Goal: Task Accomplishment & Management: Manage account settings

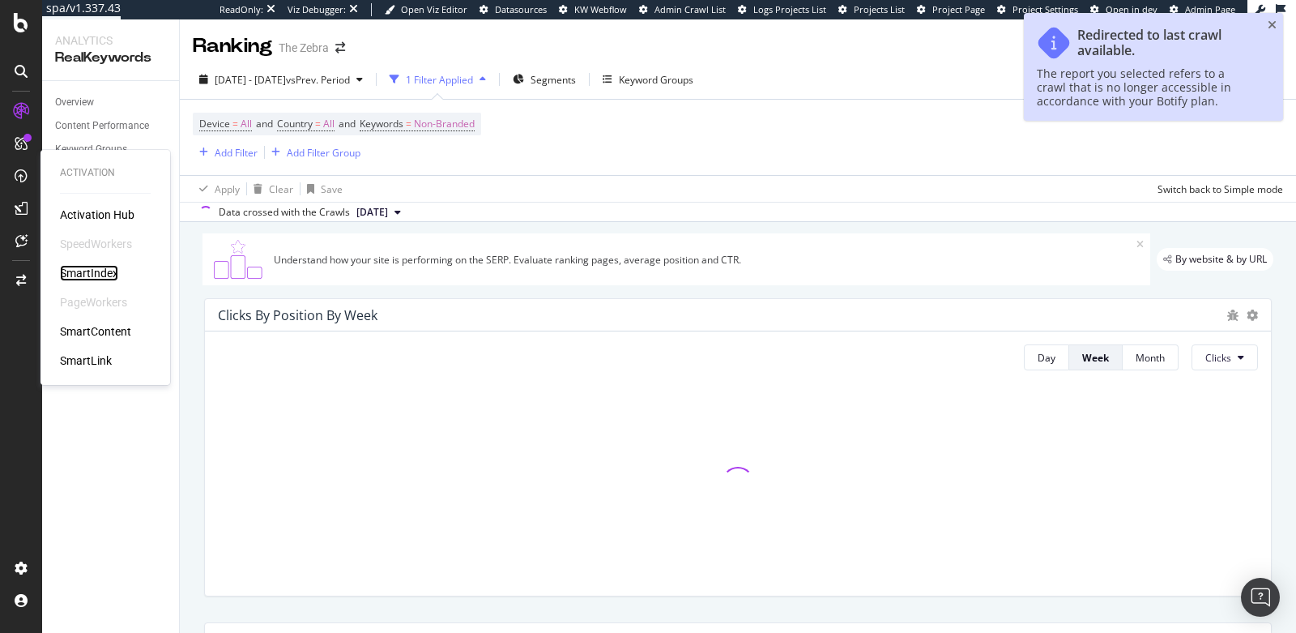
click at [90, 278] on div "SmartIndex" at bounding box center [89, 273] width 58 height 16
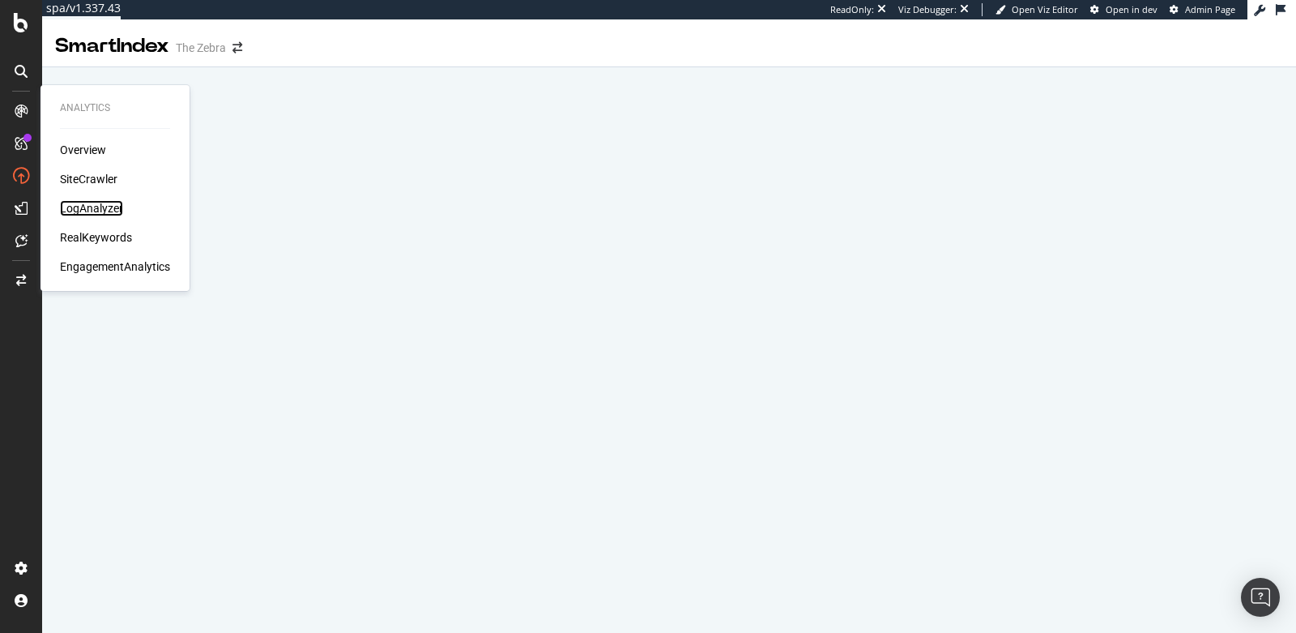
click at [80, 203] on div "LogAnalyzer" at bounding box center [91, 208] width 63 height 16
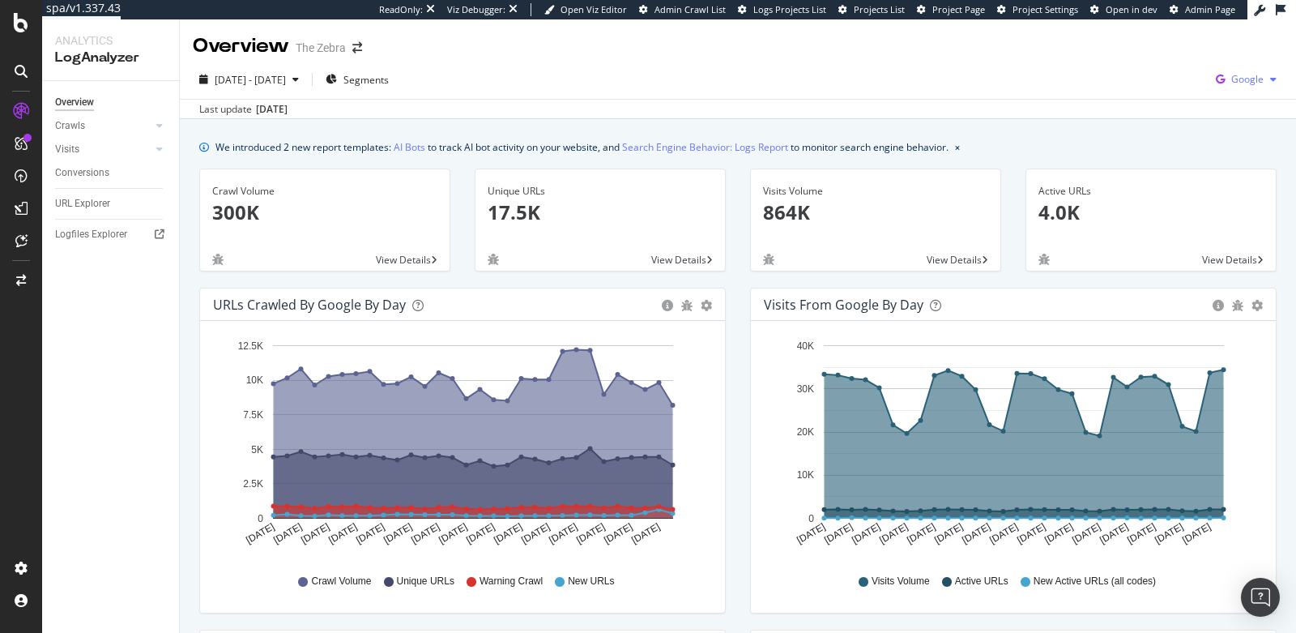
click at [1251, 78] on span "Google" at bounding box center [1247, 79] width 32 height 14
click at [1144, 65] on span "Bing" at bounding box center [1166, 65] width 60 height 15
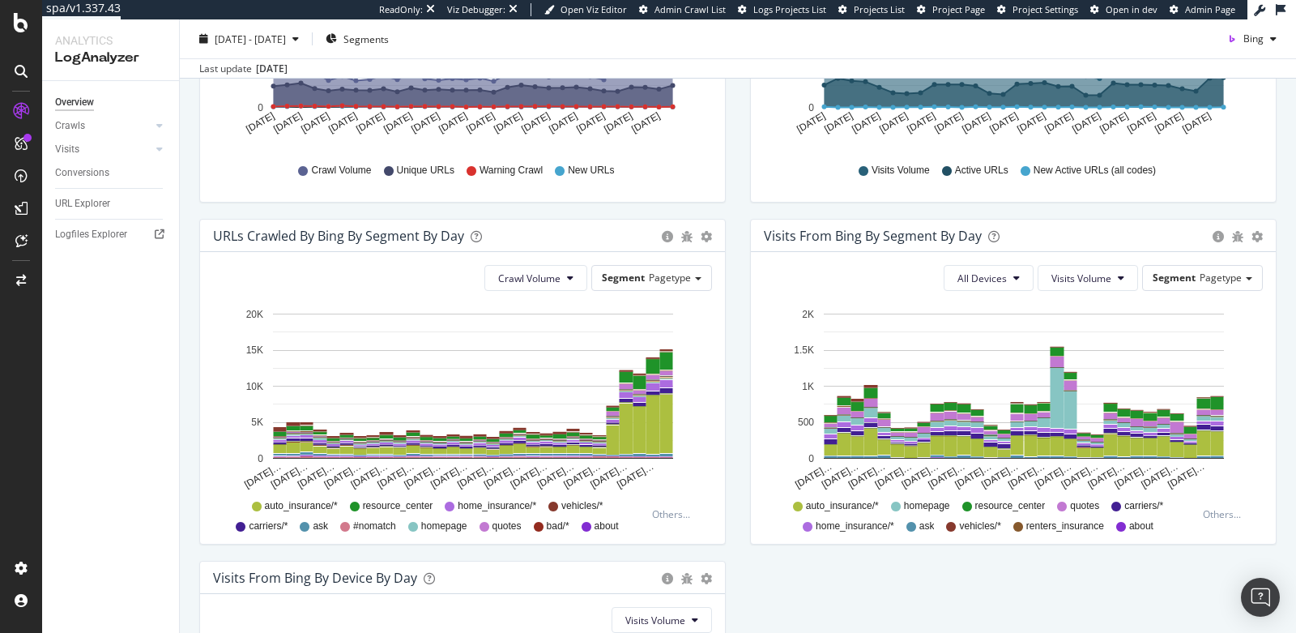
scroll to position [430, 0]
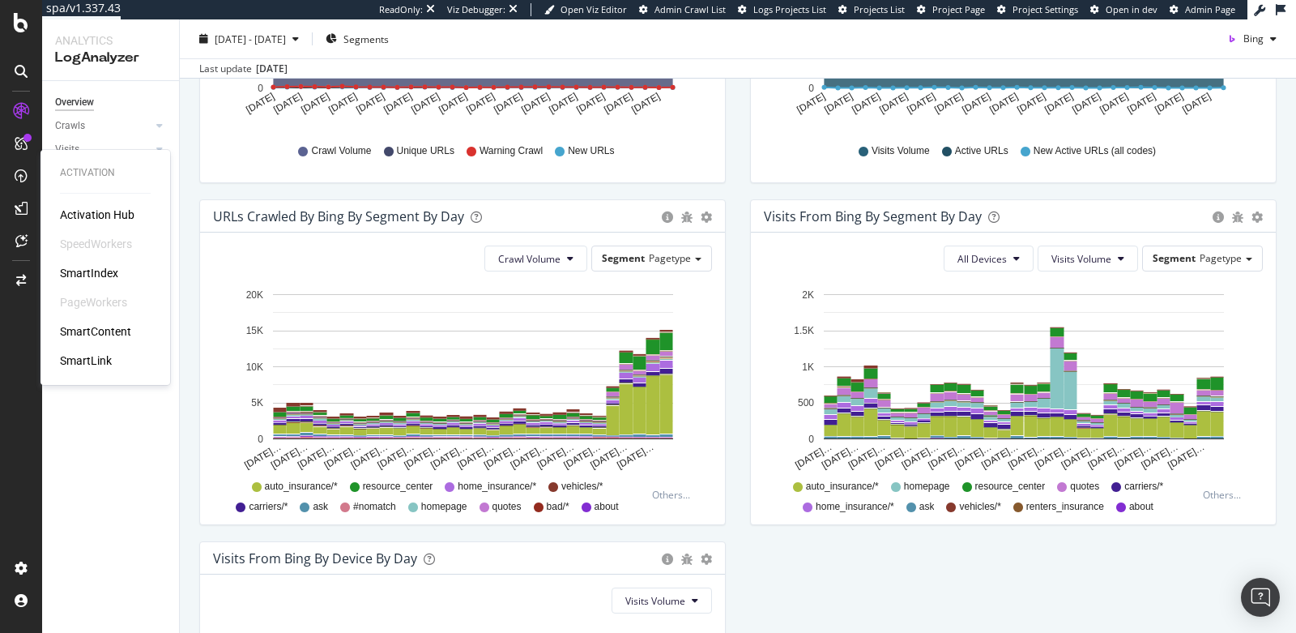
click at [79, 260] on div "Activation Hub SpeedWorkers SmartIndex PageWorkers SmartContent SmartLink" at bounding box center [105, 288] width 91 height 162
click at [82, 279] on div "SmartIndex" at bounding box center [89, 273] width 58 height 16
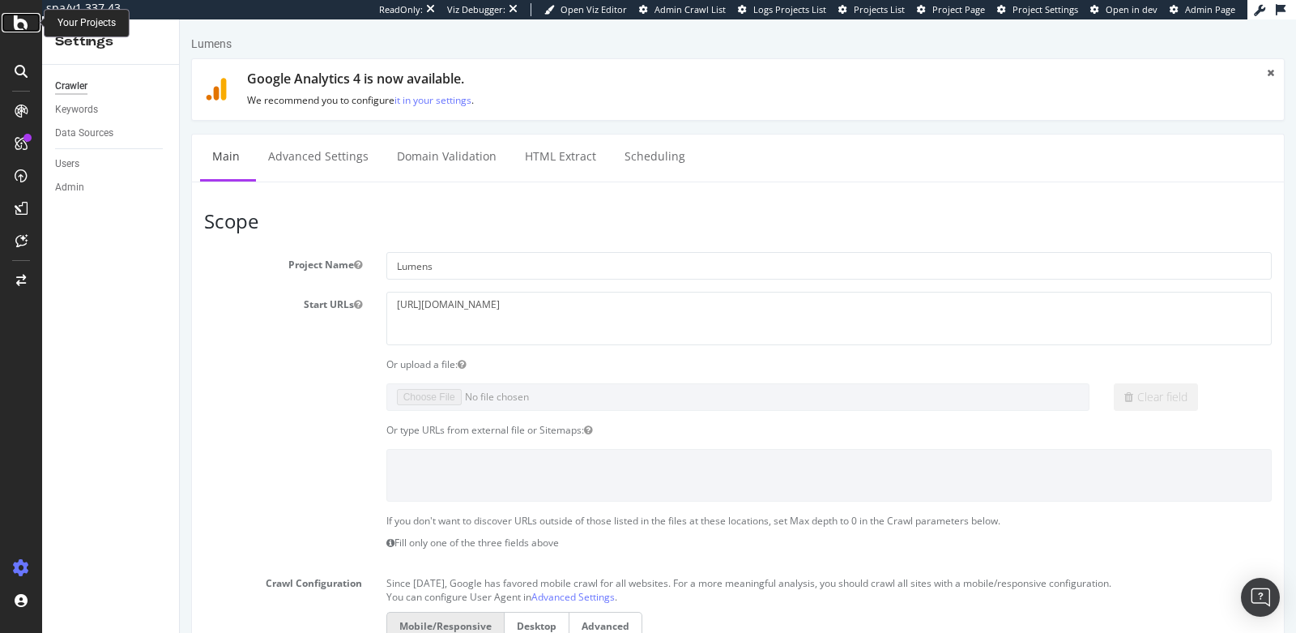
click at [23, 25] on icon at bounding box center [21, 22] width 15 height 19
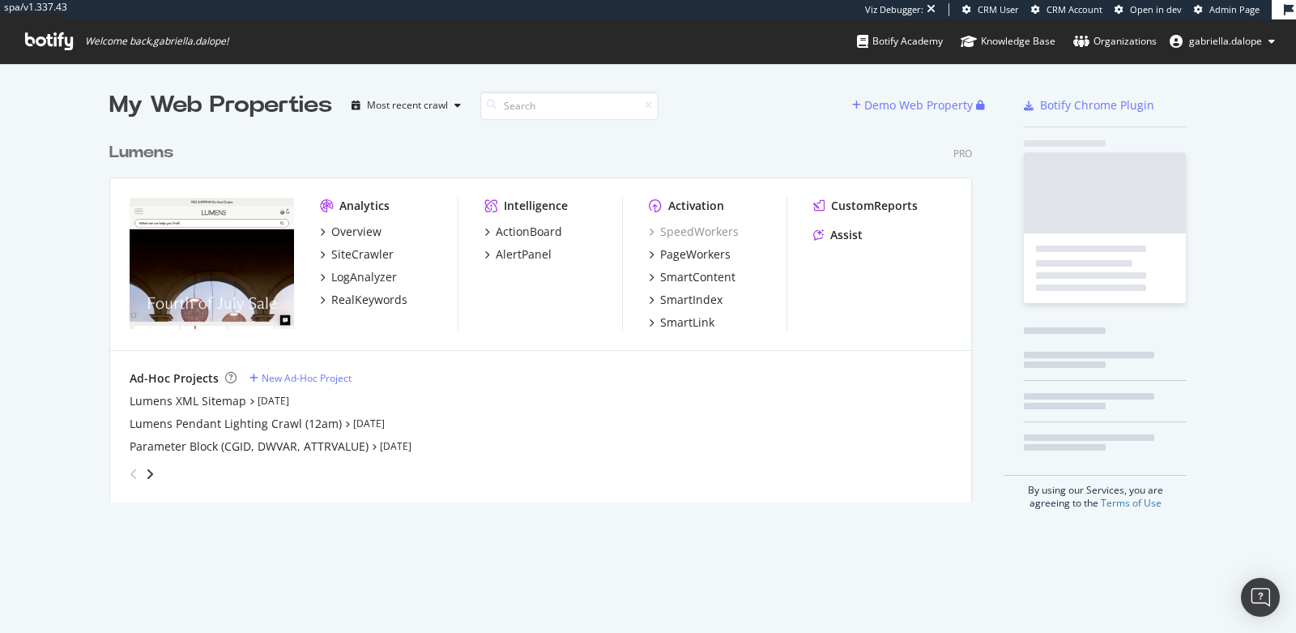
scroll to position [381, 876]
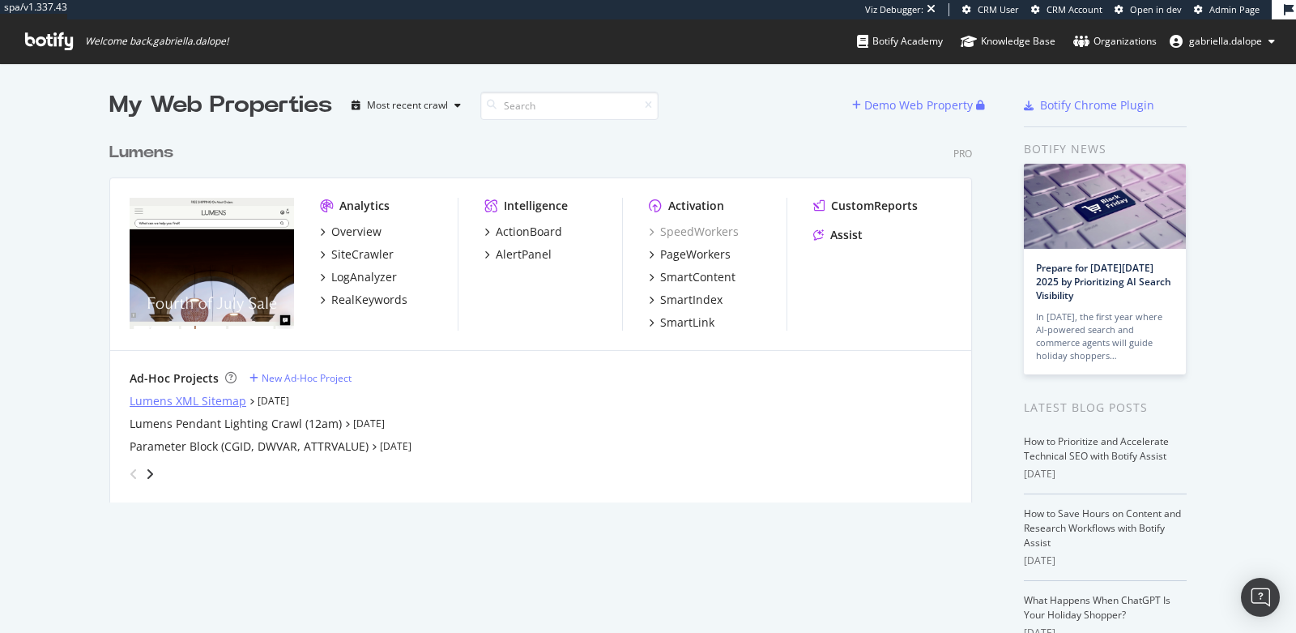
click at [174, 397] on div "Lumens XML Sitemap" at bounding box center [188, 401] width 117 height 16
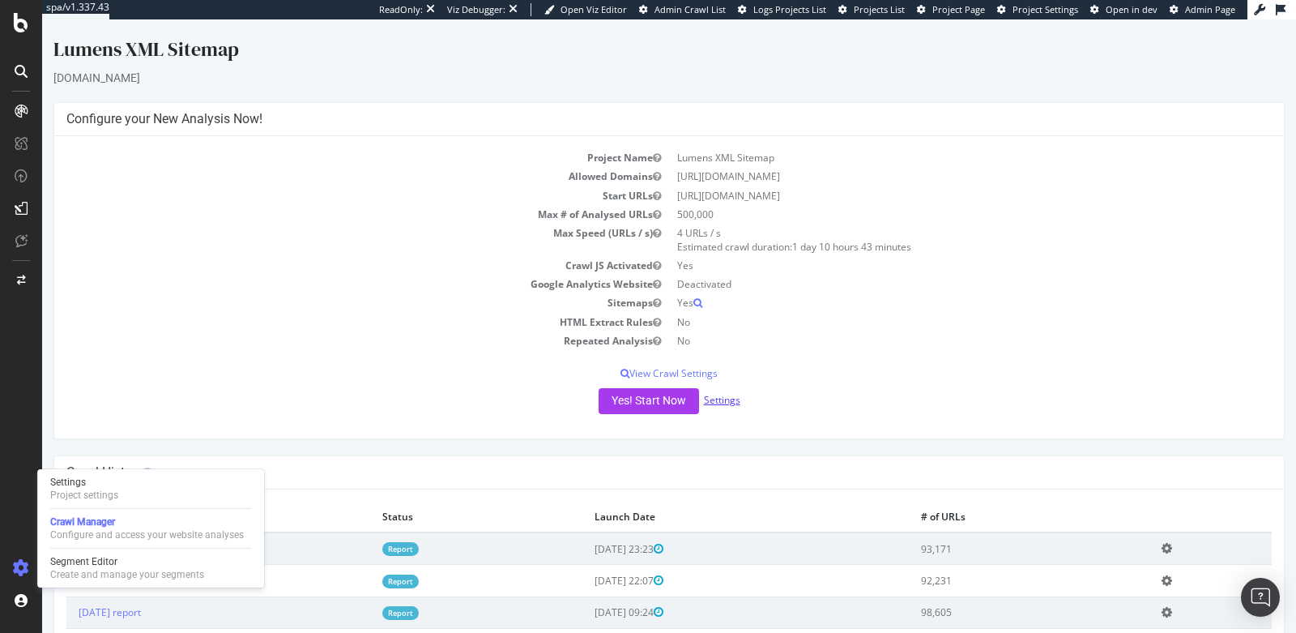
click at [729, 398] on link "Settings" at bounding box center [722, 400] width 36 height 14
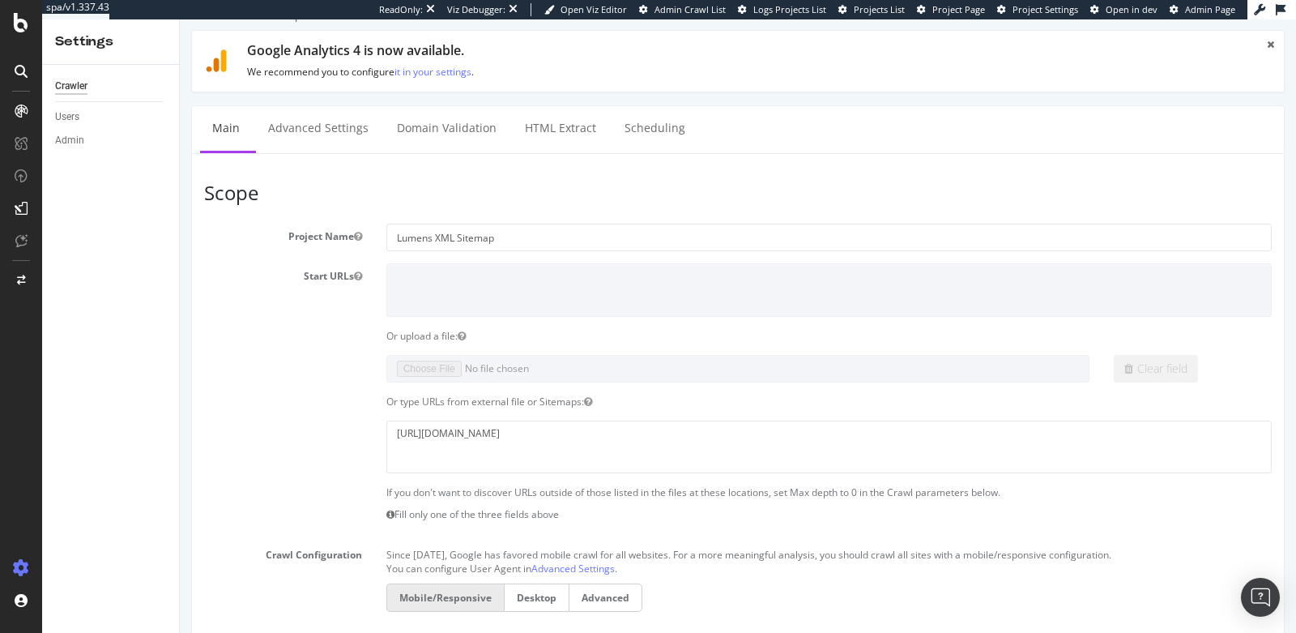
scroll to position [29, 0]
click at [629, 119] on link "Scheduling" at bounding box center [654, 127] width 85 height 45
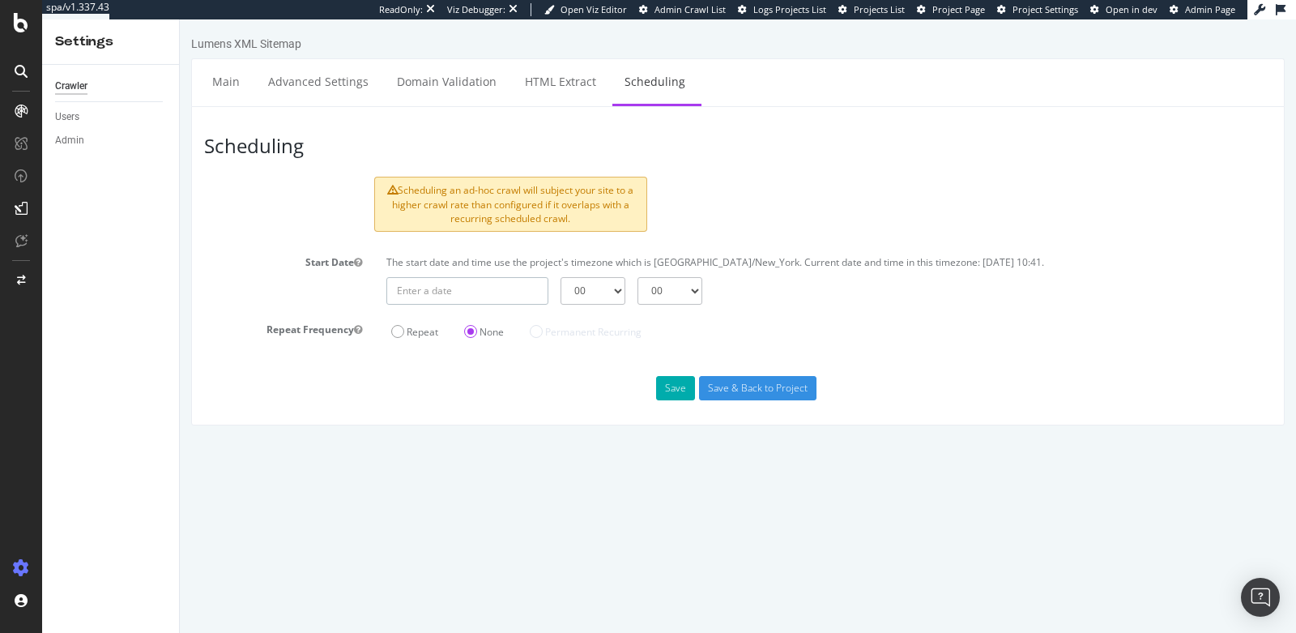
type input "2025-09-25"
click at [505, 289] on input "2025-09-25" at bounding box center [467, 291] width 162 height 28
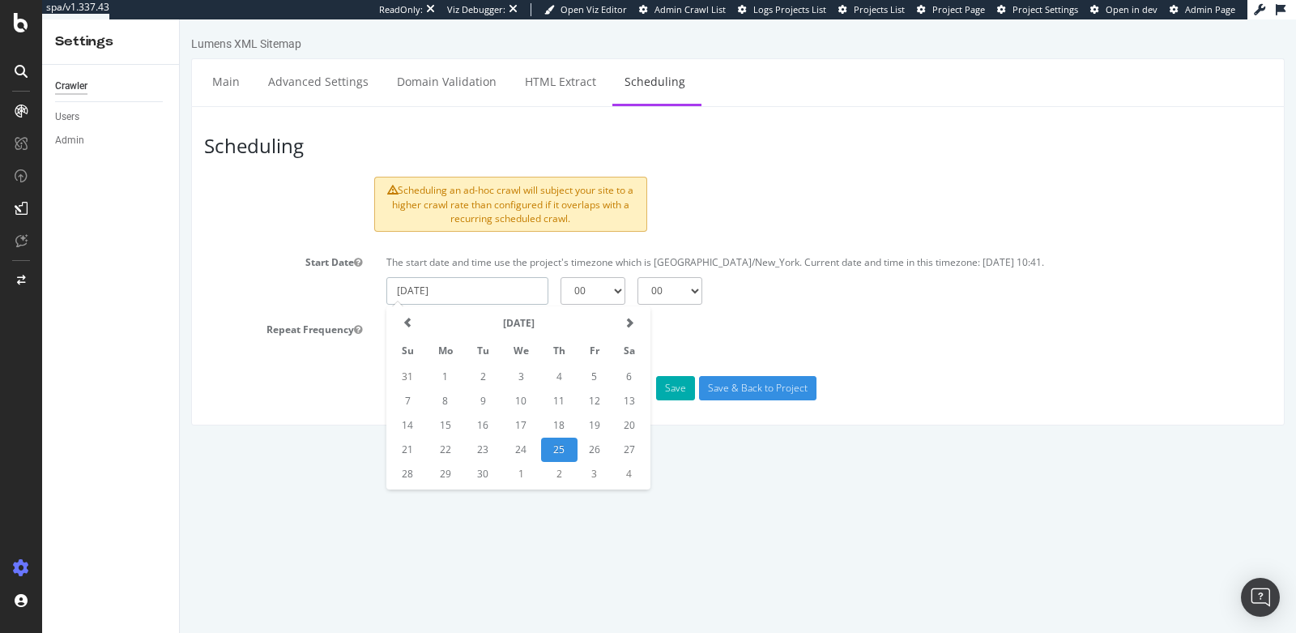
click at [553, 445] on td "25" at bounding box center [559, 449] width 36 height 24
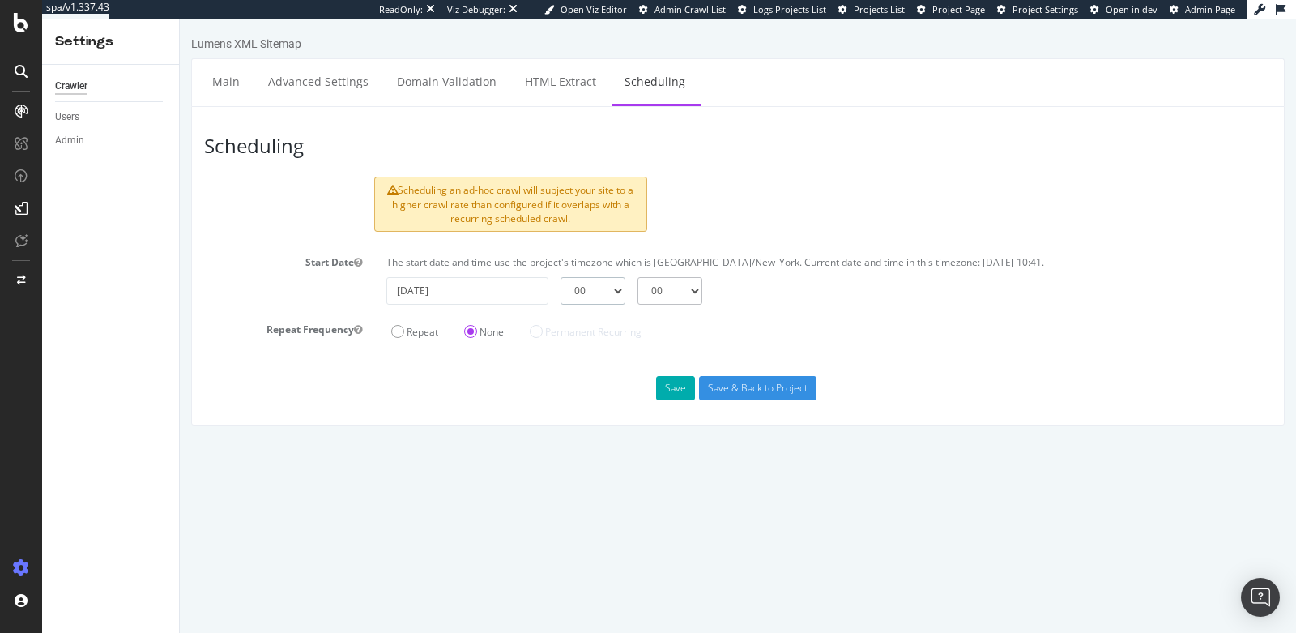
click at [588, 288] on select "00 01 02 03 04 05 06 07 08 09 10 11 12 13 14 15 16 17 18 19 20 21 22 23" at bounding box center [592, 291] width 65 height 28
select select "23"
click at [560, 277] on select "00 01 02 03 04 05 06 07 08 09 10 11 12 13 14 15 16 17 18 19 20 21 22 23" at bounding box center [592, 291] width 65 height 28
click at [394, 332] on label "Repeat" at bounding box center [414, 332] width 47 height 14
click at [180, 19] on input "Repeat" at bounding box center [180, 19] width 0 height 0
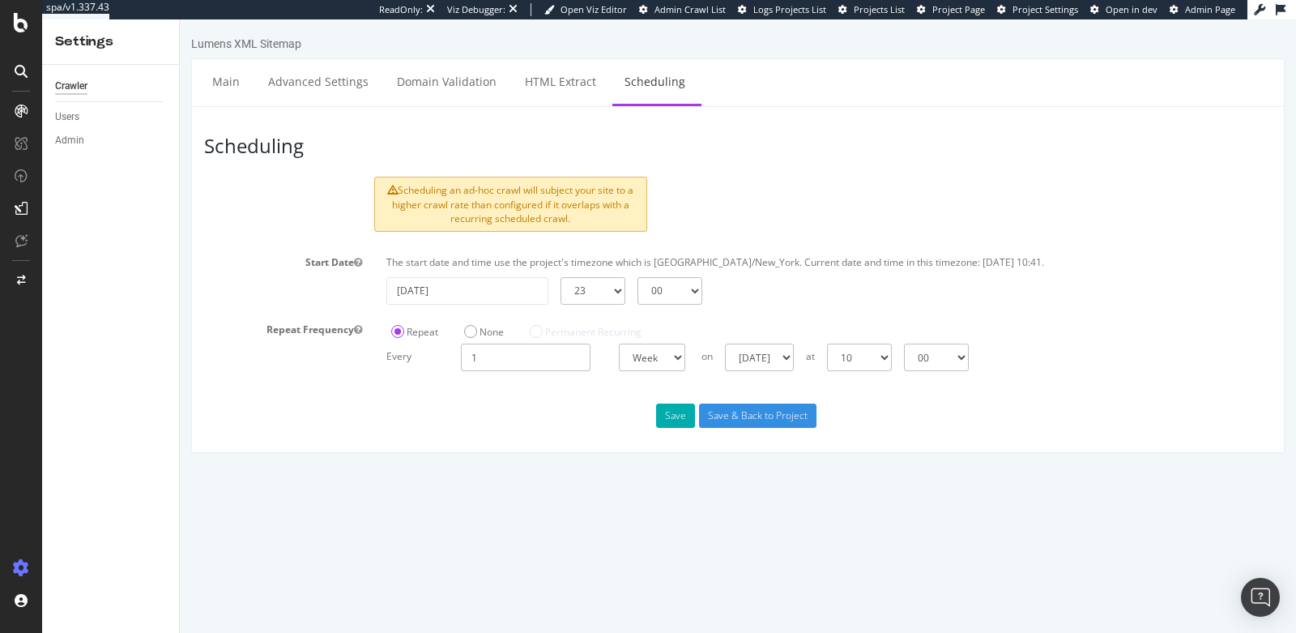
click at [528, 363] on input "1" at bounding box center [526, 357] width 130 height 28
type input "2"
click at [753, 356] on select "Sunday Monday Tuesday Wednesday Thursday Friday Saturday" at bounding box center [764, 357] width 69 height 28
select select "3"
click at [730, 343] on select "Sunday Monday Tuesday Wednesday Thursday Friday Saturday" at bounding box center [764, 357] width 69 height 28
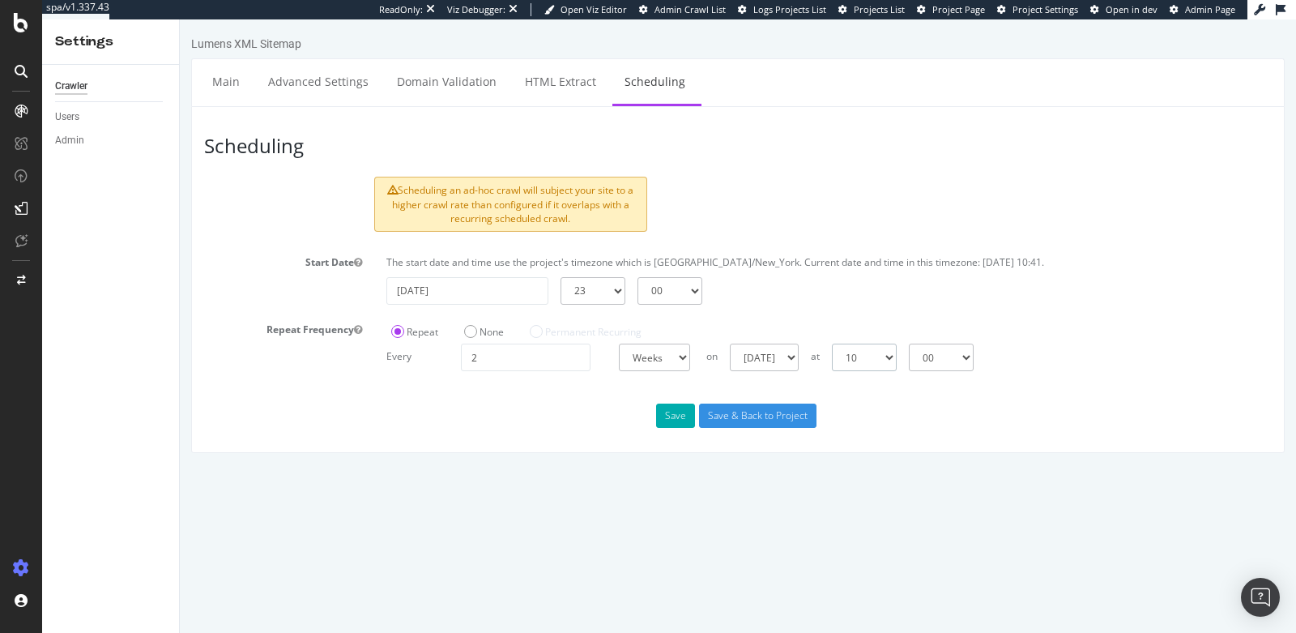
click at [888, 352] on select "00 01 02 03 04 05 06 07 08 09 10 11 12 13 14 15 16 17 18 19 20 21 22 23" at bounding box center [864, 357] width 65 height 28
select select "23"
click at [832, 343] on select "00 01 02 03 04 05 06 07 08 09 10 11 12 13 14 15 16 17 18 19 20 21 22 23" at bounding box center [864, 357] width 65 height 28
click at [676, 420] on button "Save" at bounding box center [675, 415] width 39 height 24
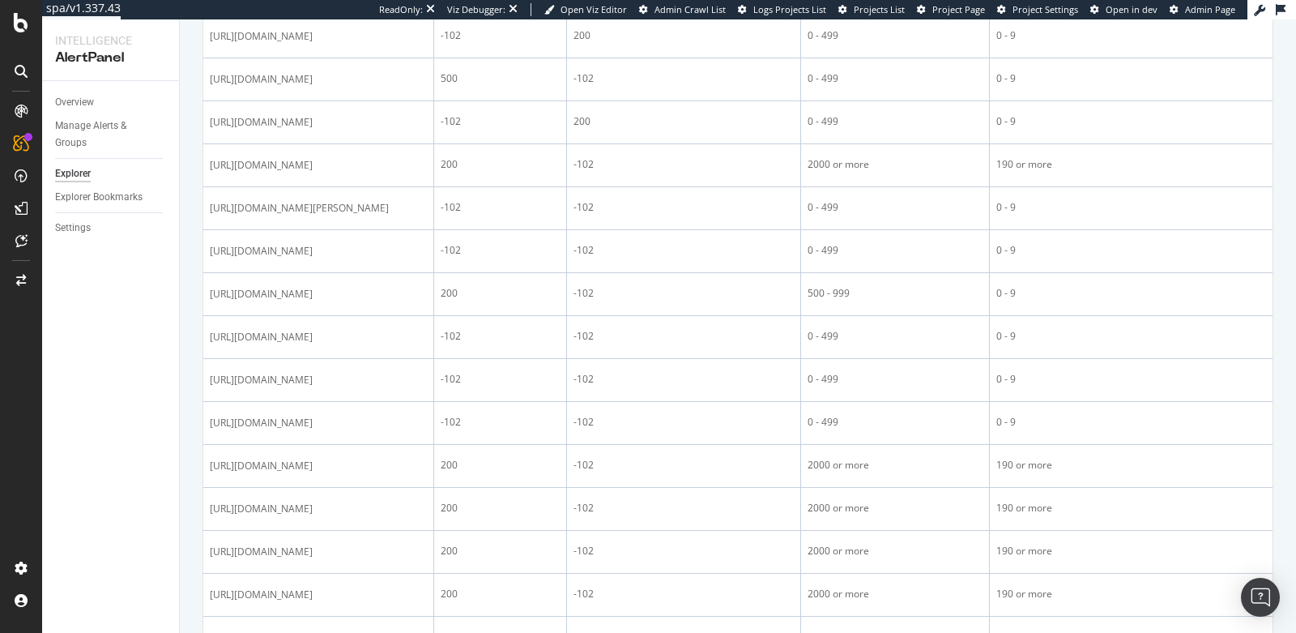
scroll to position [223, 0]
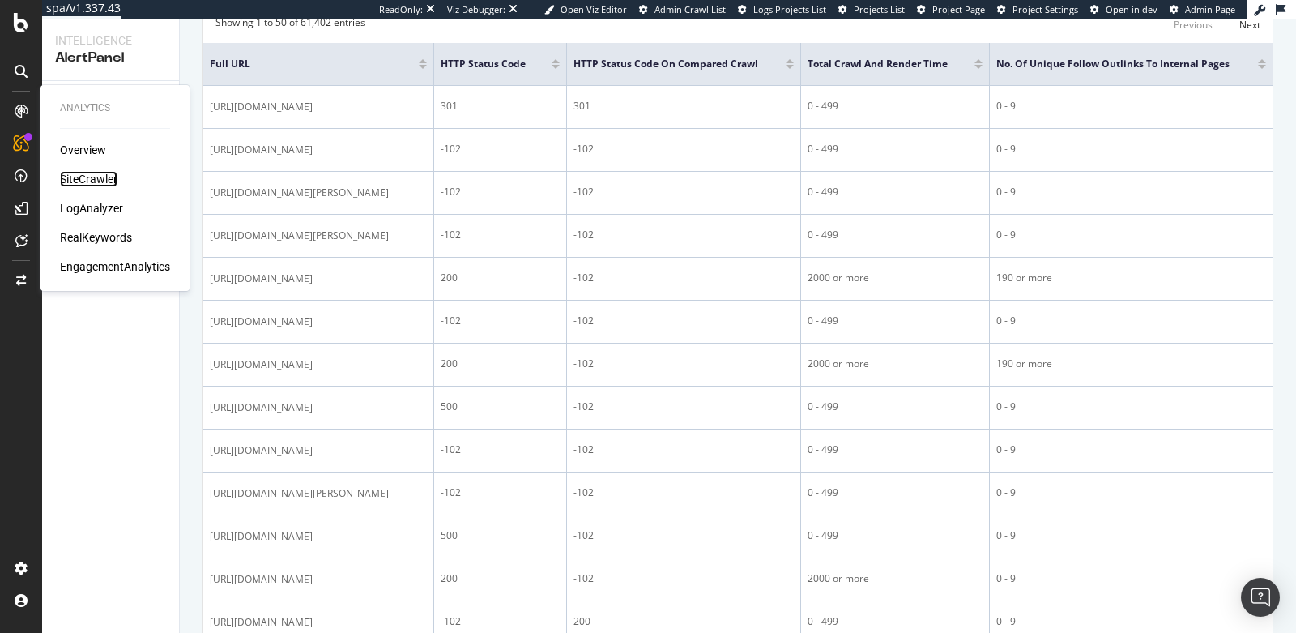
click at [75, 176] on div "SiteCrawler" at bounding box center [89, 179] width 58 height 16
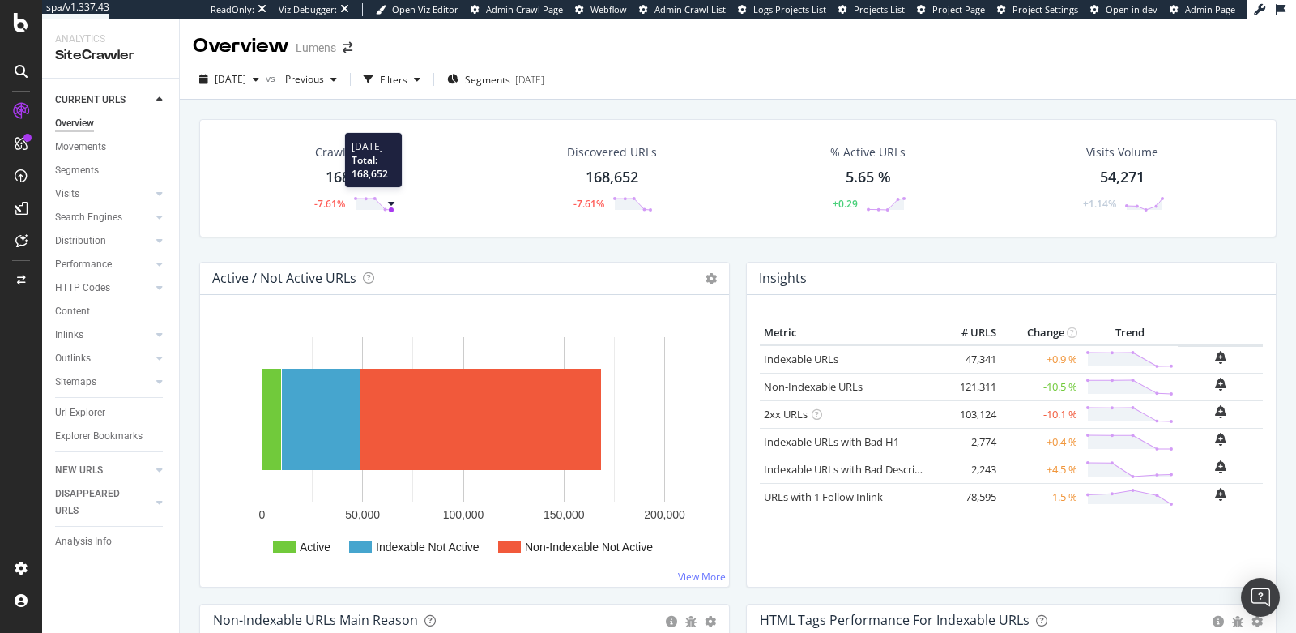
click at [391, 210] on circle at bounding box center [391, 209] width 5 height 5
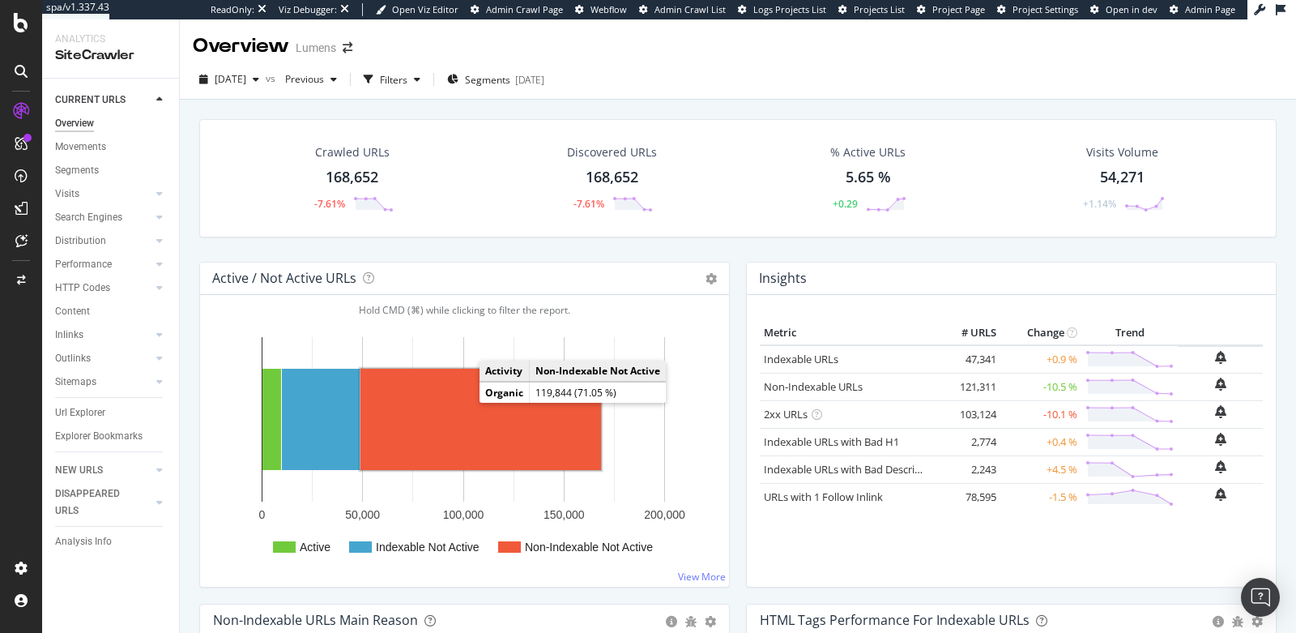
click at [479, 435] on rect "A chart." at bounding box center [480, 419] width 241 height 101
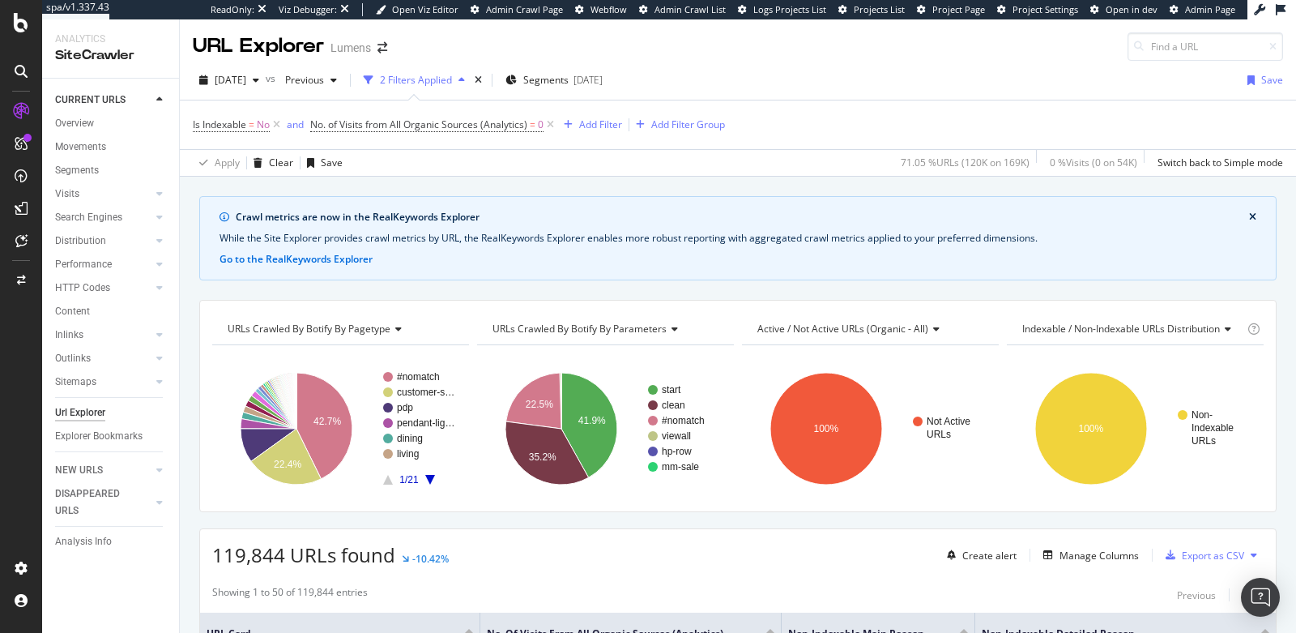
click at [589, 324] on span "URLs Crawled By Botify By parameters" at bounding box center [579, 329] width 174 height 14
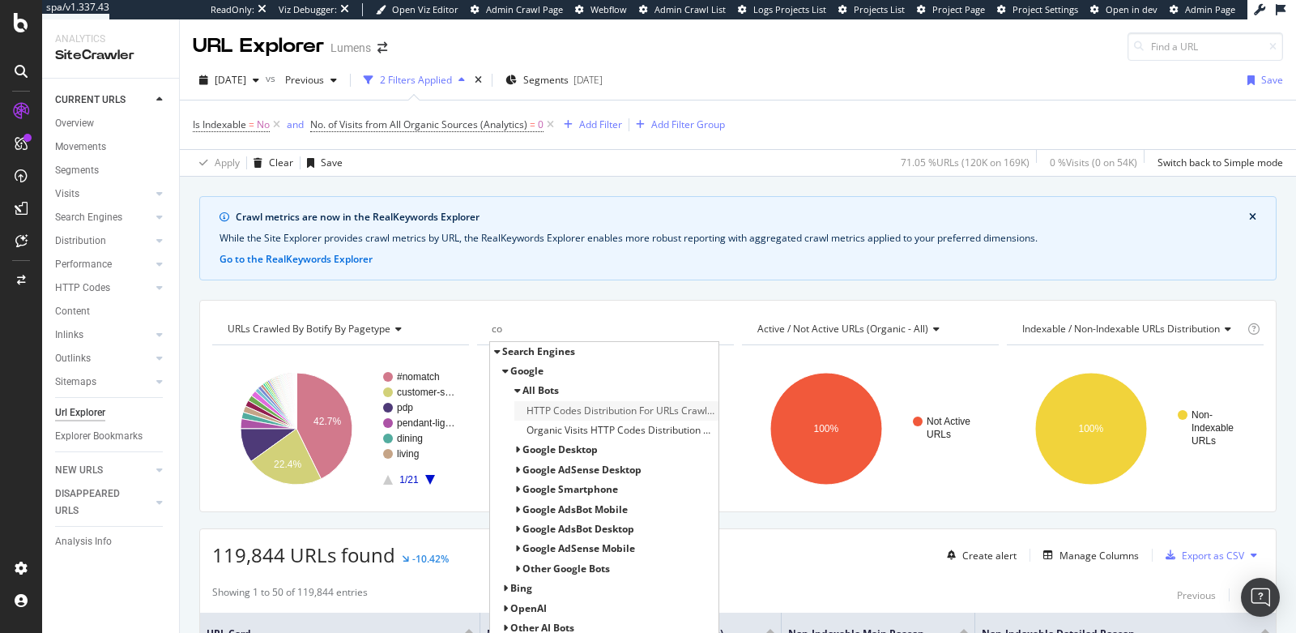
type input "c"
type input "http"
click at [617, 405] on span "HTTP Codes Distribution For URLs Crawled by google and Botify" at bounding box center [620, 411] width 188 height 16
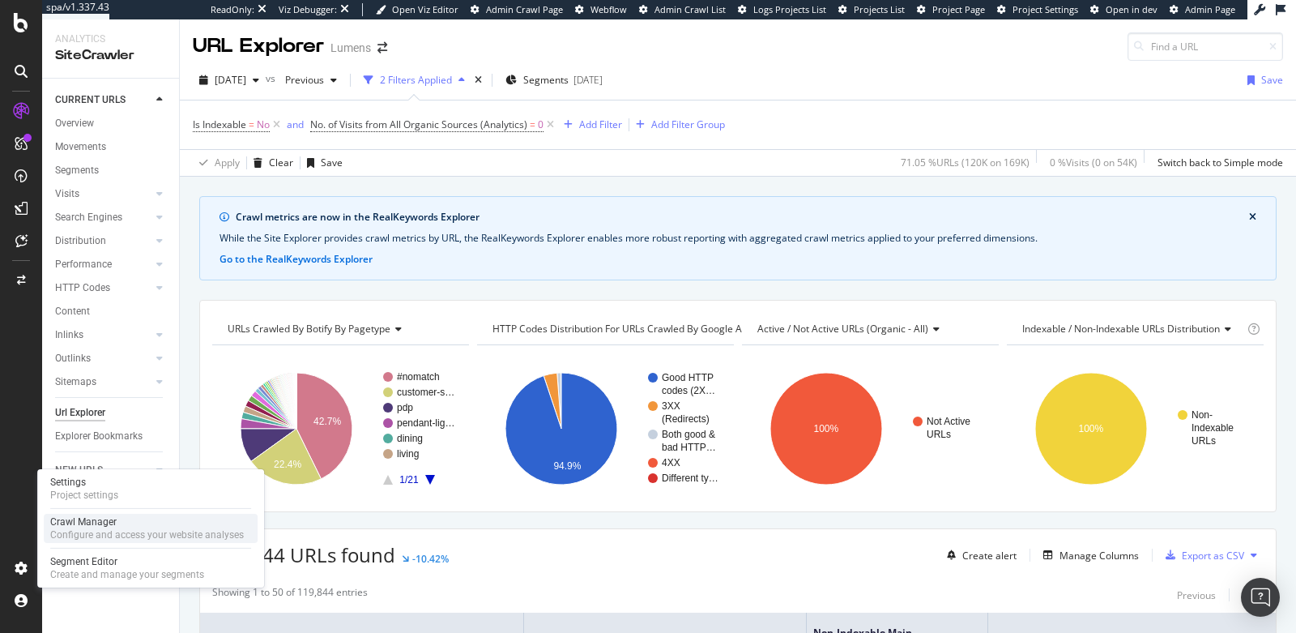
click at [93, 525] on div "Crawl Manager" at bounding box center [147, 521] width 194 height 13
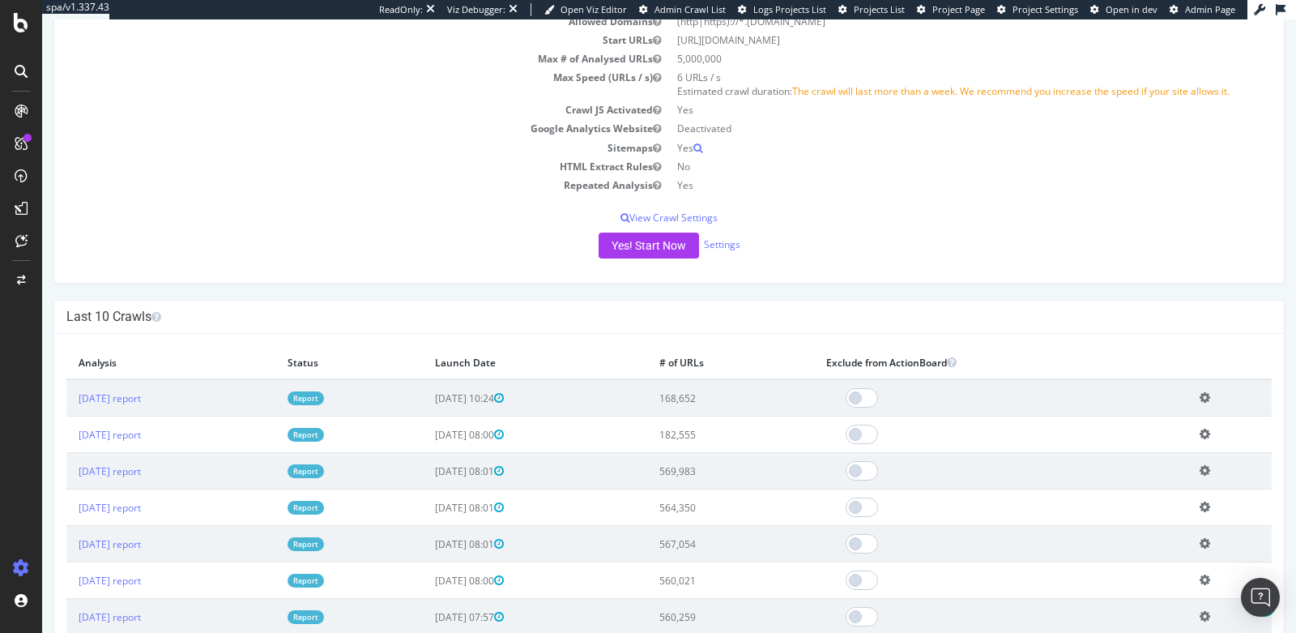
scroll to position [258, 0]
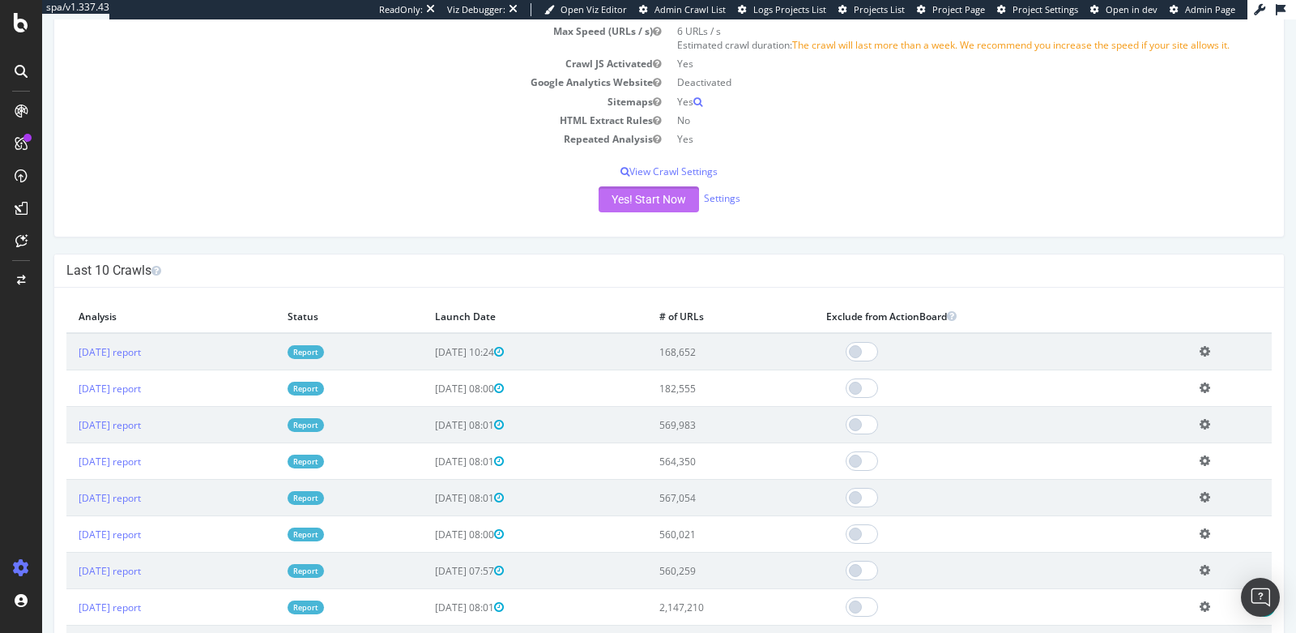
click at [640, 197] on button "Yes! Start Now" at bounding box center [649, 199] width 100 height 26
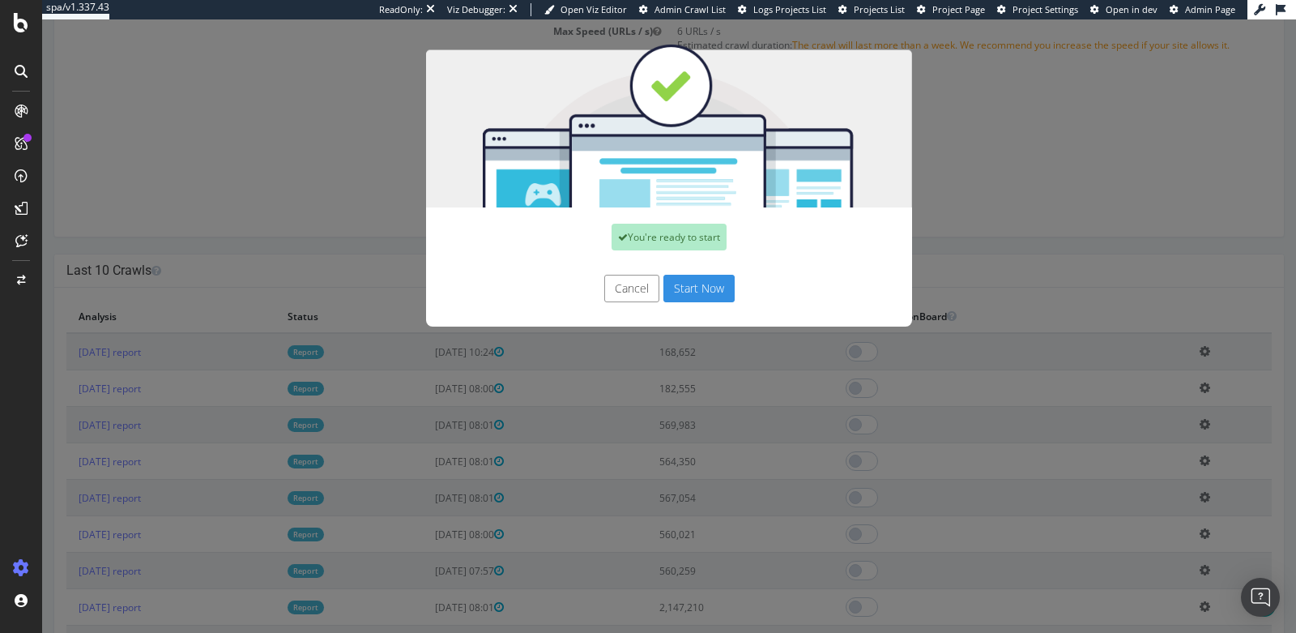
click at [684, 284] on button "Start Now" at bounding box center [698, 289] width 71 height 28
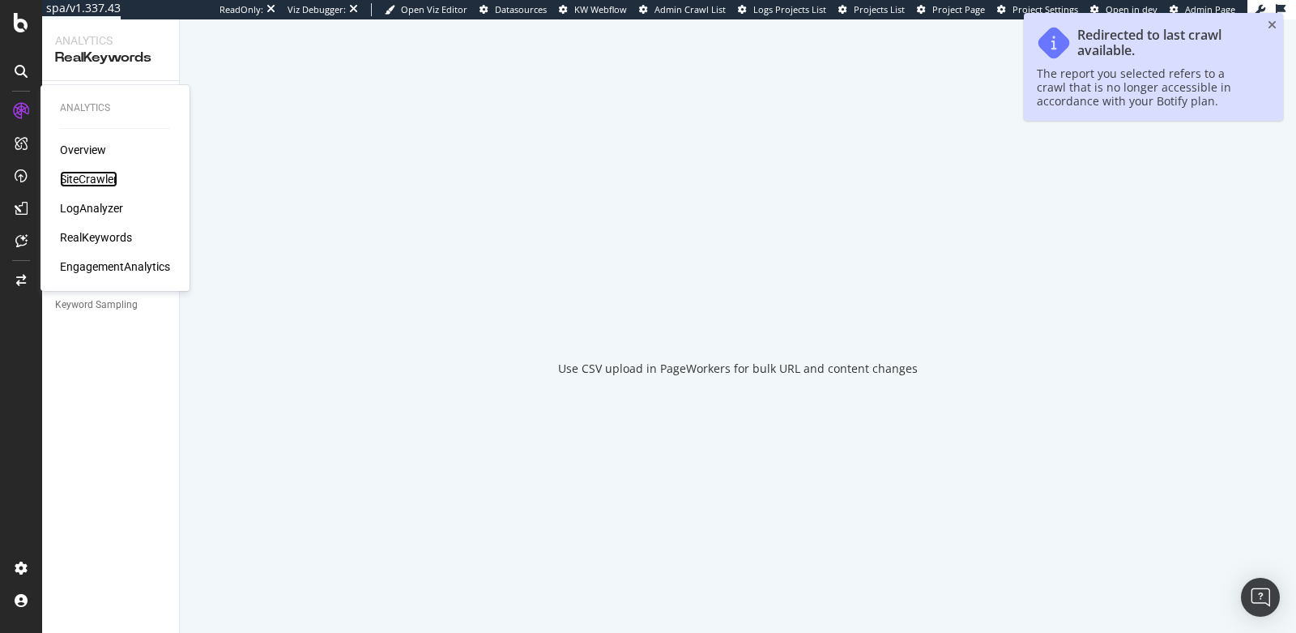
click at [85, 177] on div "SiteCrawler" at bounding box center [89, 179] width 58 height 16
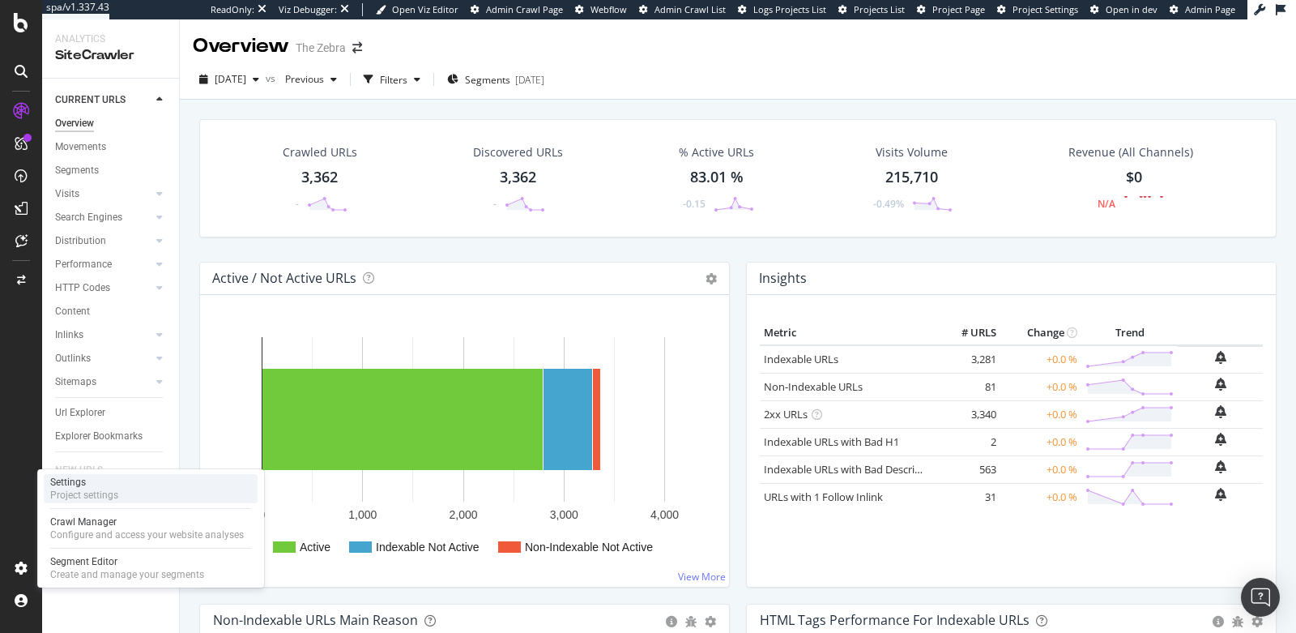
click at [93, 481] on div "Settings" at bounding box center [84, 481] width 68 height 13
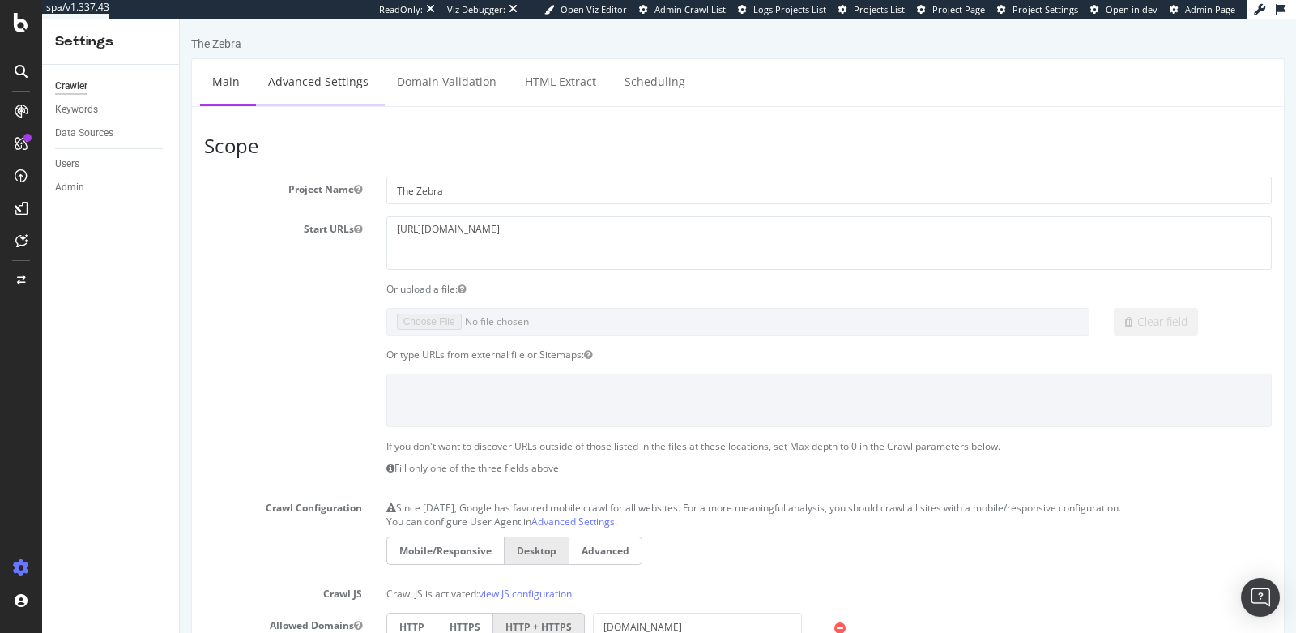
click at [320, 80] on link "Advanced Settings" at bounding box center [318, 81] width 125 height 45
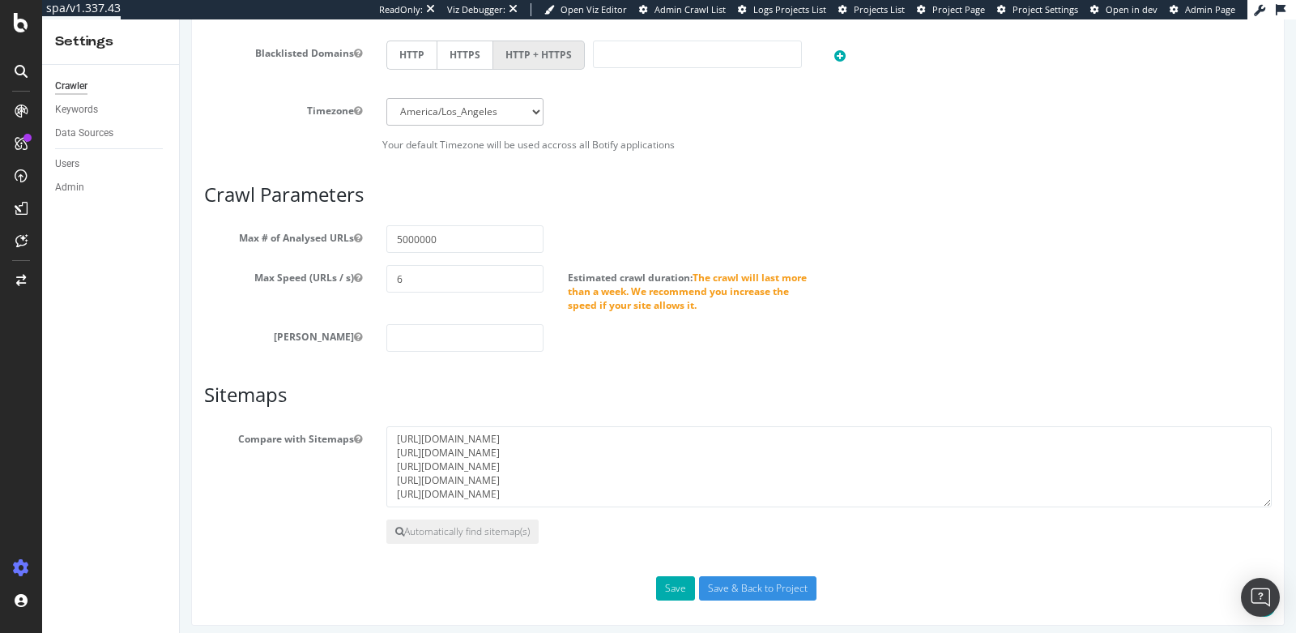
scroll to position [871, 0]
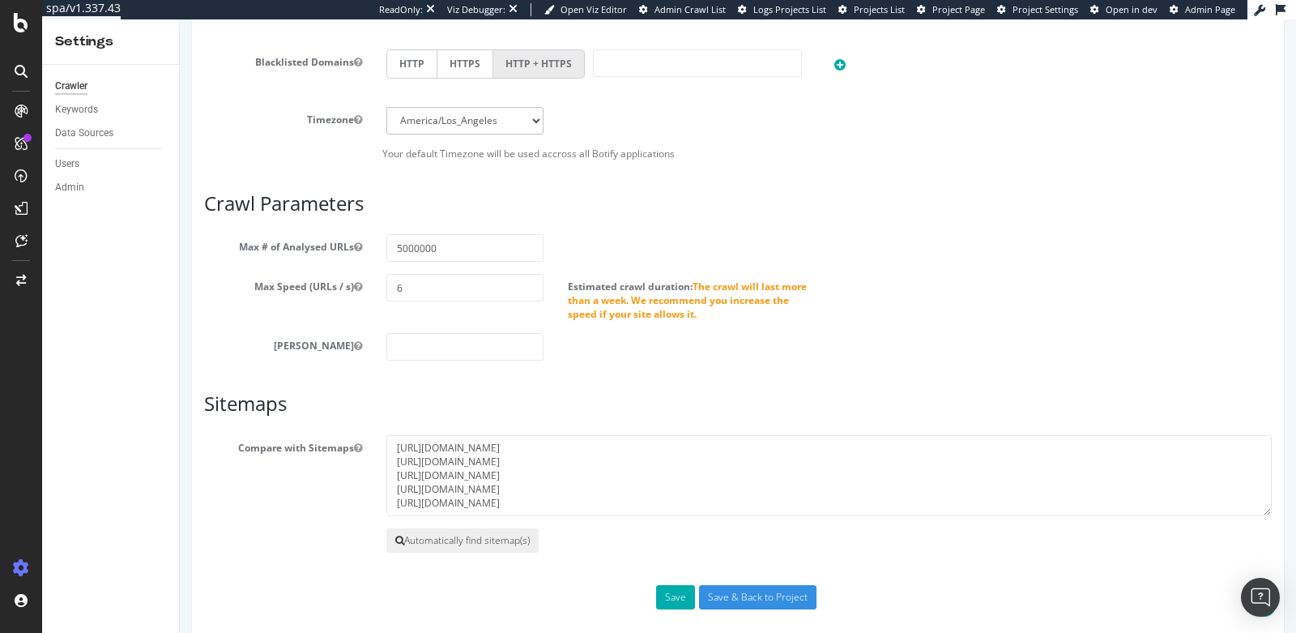
click at [453, 534] on button "Automatically find sitemap(s)" at bounding box center [462, 540] width 152 height 24
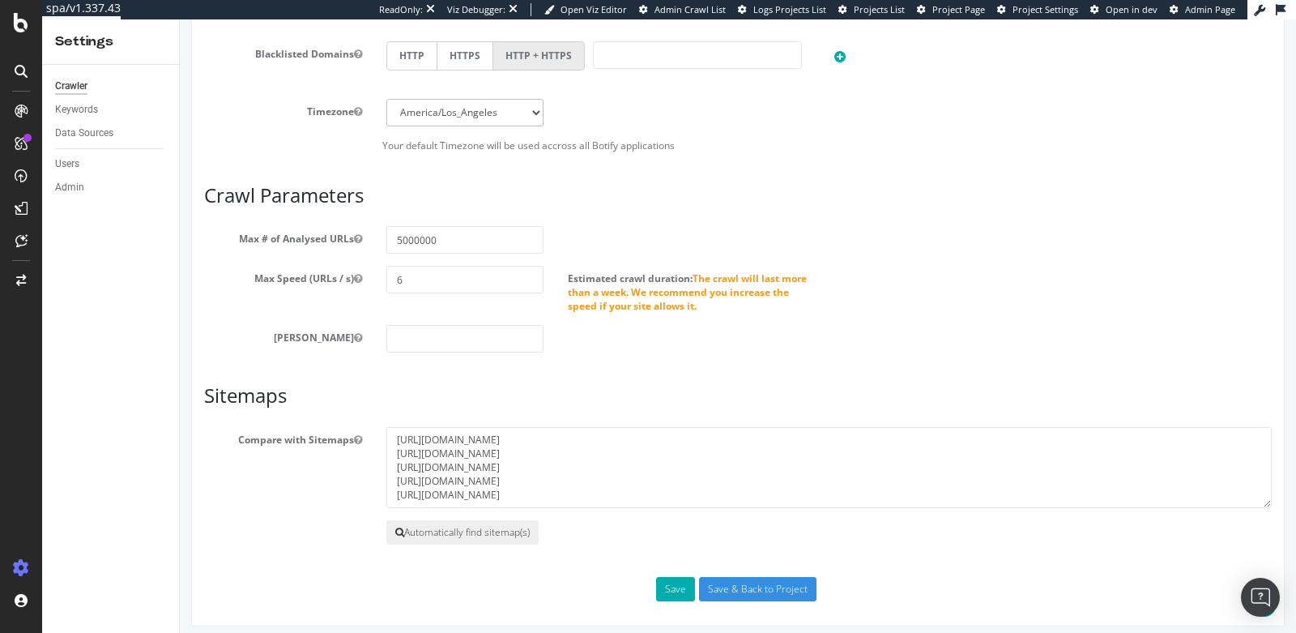
click at [453, 525] on button "Automatically find sitemap(s)" at bounding box center [462, 532] width 152 height 24
click at [440, 441] on textarea "[URL][DOMAIN_NAME] [URL][DOMAIN_NAME] [URL][DOMAIN_NAME] [URL][DOMAIN_NAME] [UR…" at bounding box center [828, 467] width 885 height 81
click at [19, 24] on icon at bounding box center [21, 22] width 15 height 19
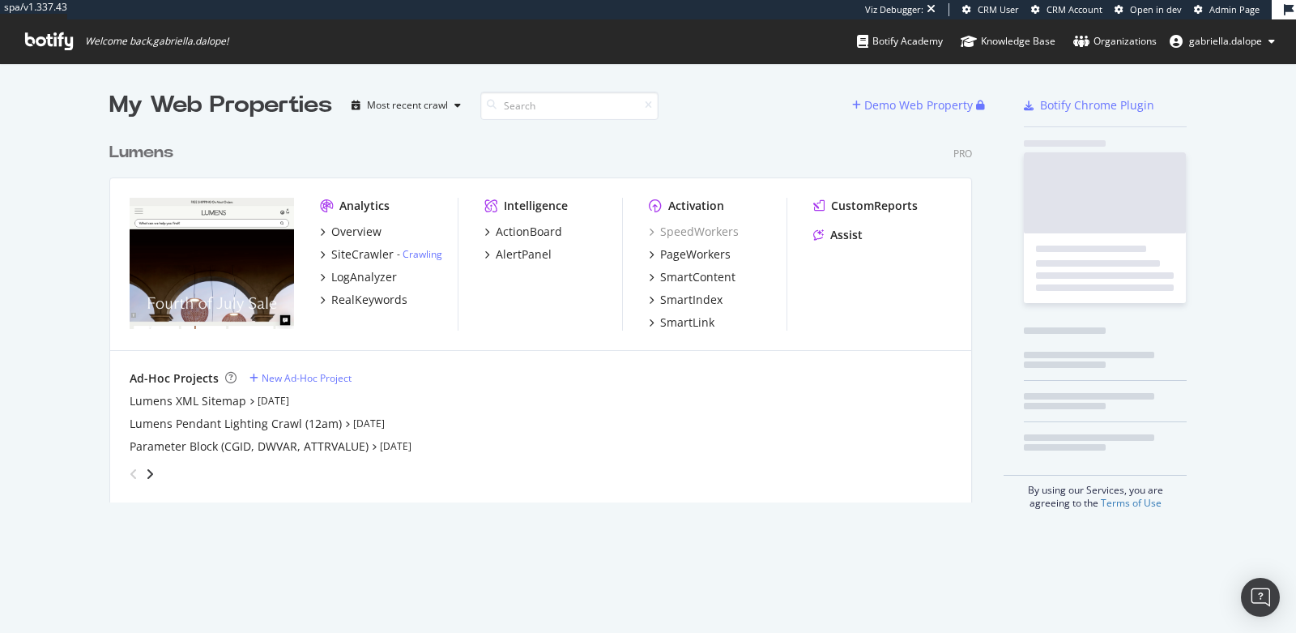
scroll to position [381, 876]
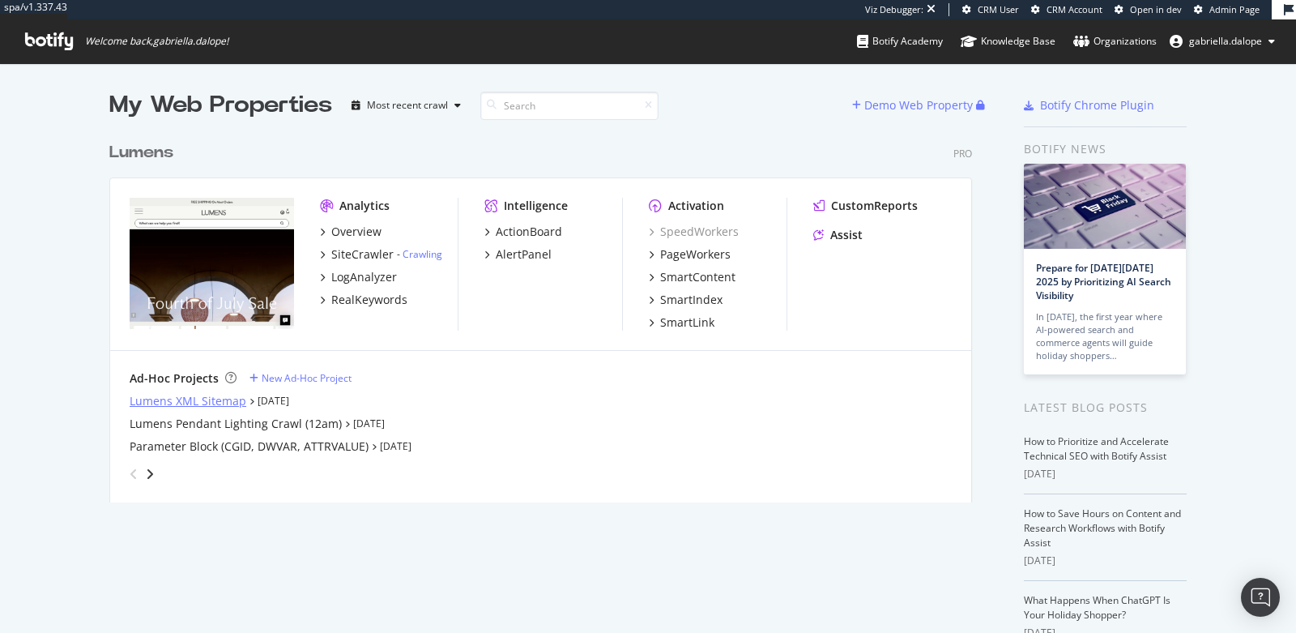
click at [203, 402] on div "Lumens XML Sitemap" at bounding box center [188, 401] width 117 height 16
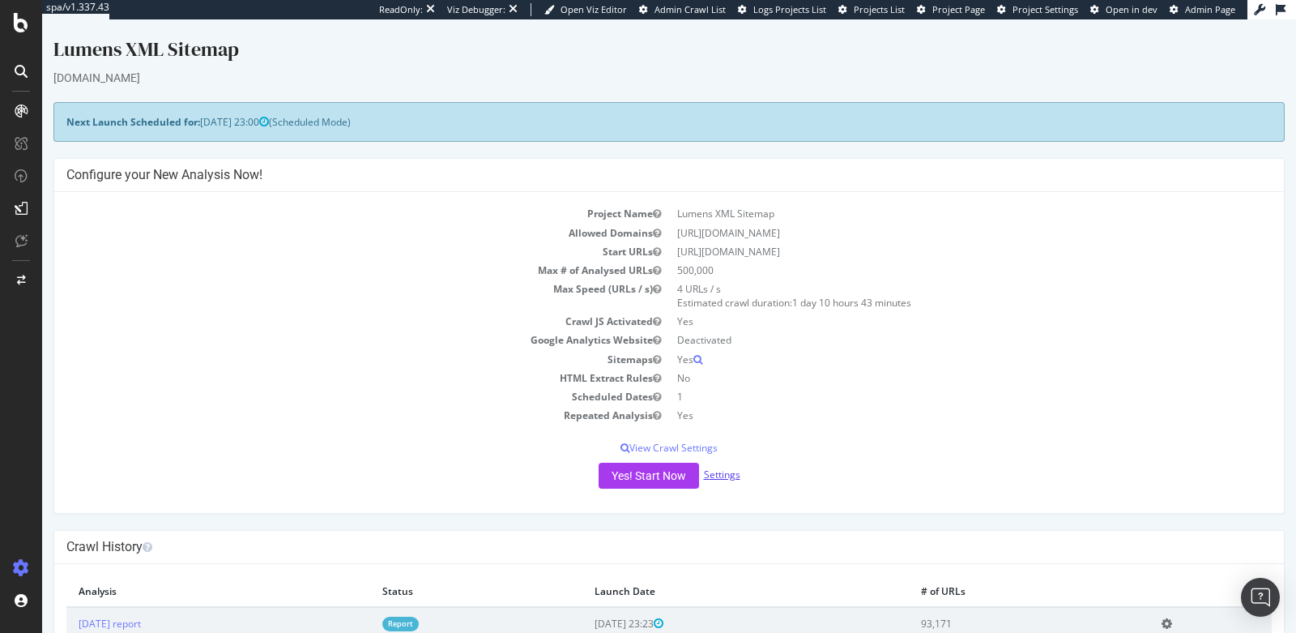
click at [721, 471] on link "Settings" at bounding box center [722, 474] width 36 height 14
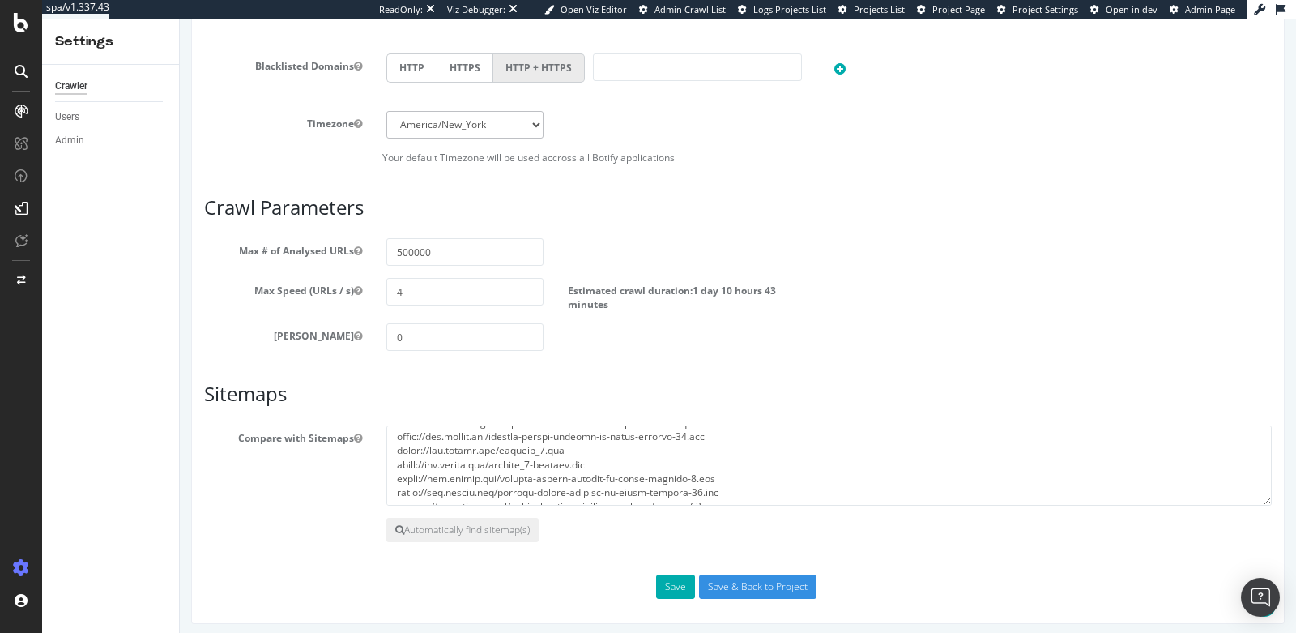
scroll to position [666, 0]
click at [751, 491] on textarea at bounding box center [828, 465] width 885 height 81
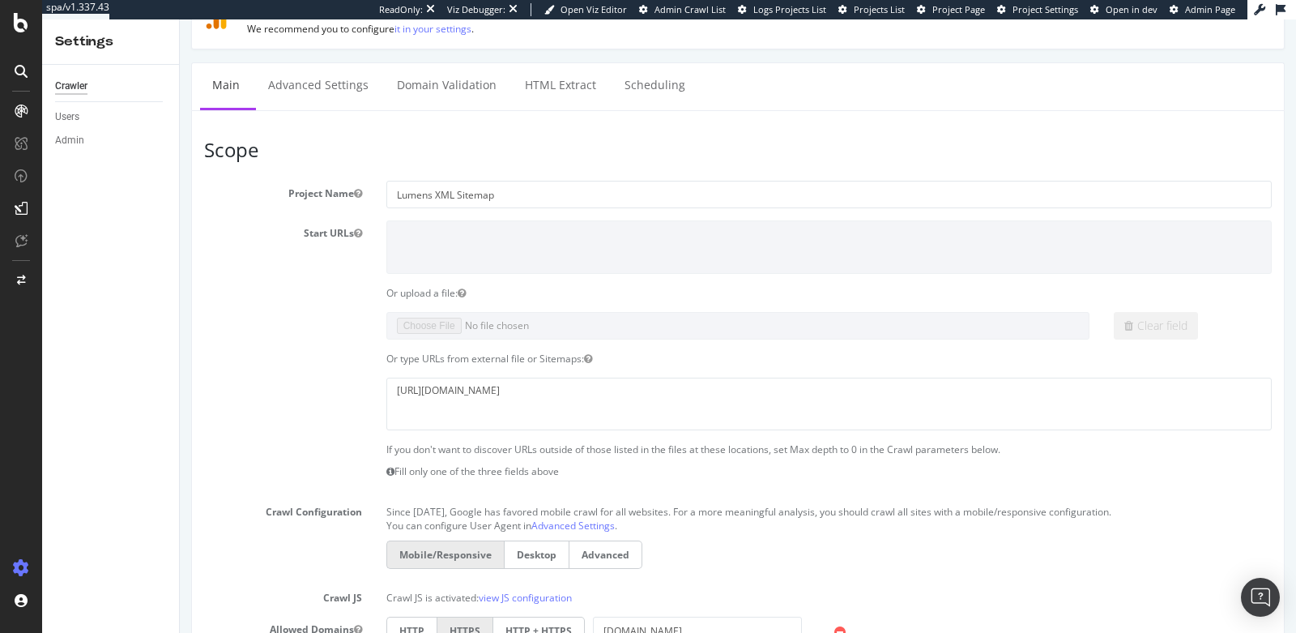
scroll to position [81, 0]
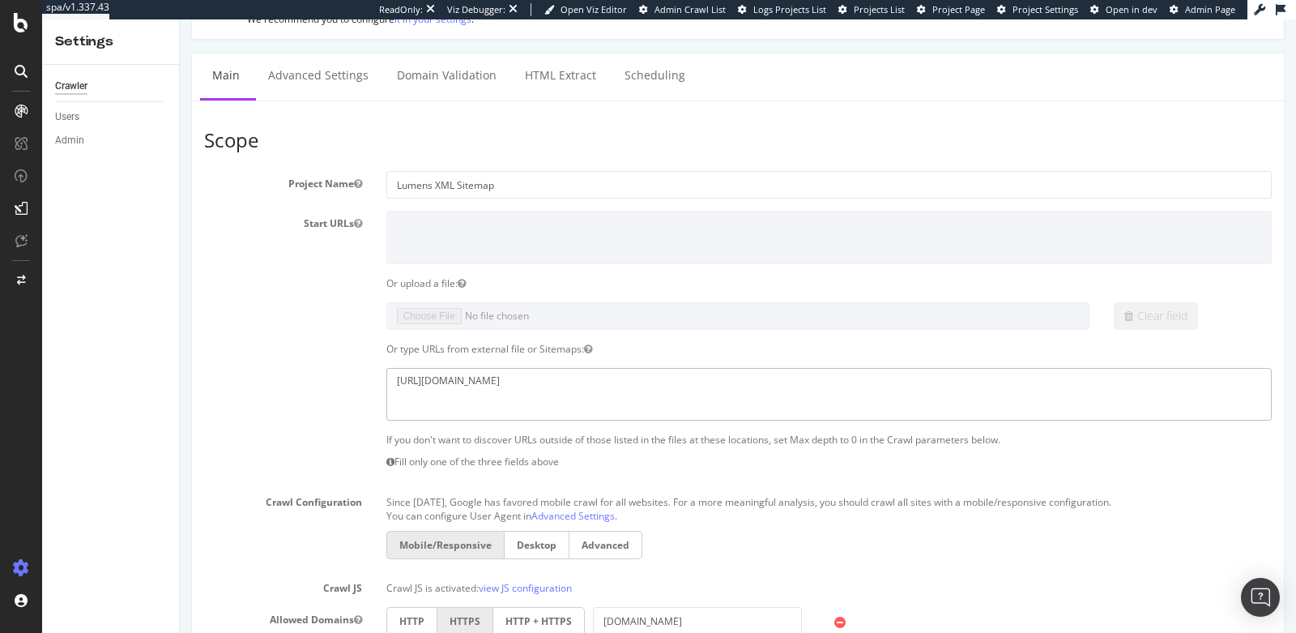
click at [617, 377] on textarea "[URL][DOMAIN_NAME]" at bounding box center [828, 394] width 885 height 53
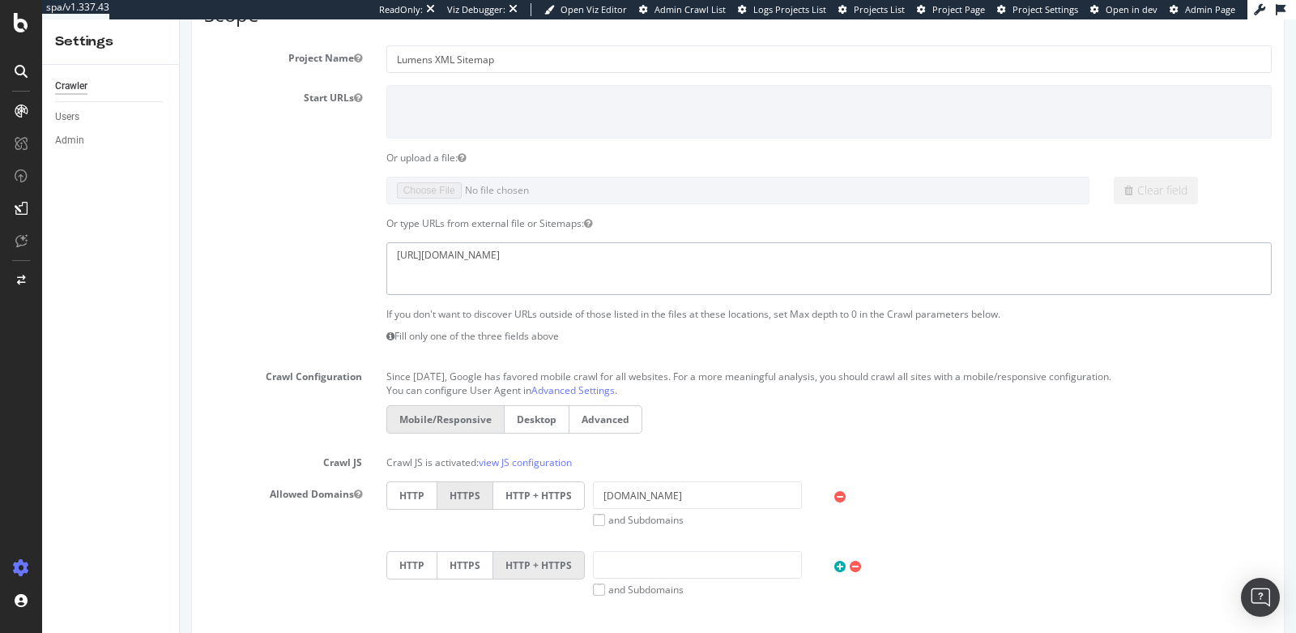
scroll to position [0, 0]
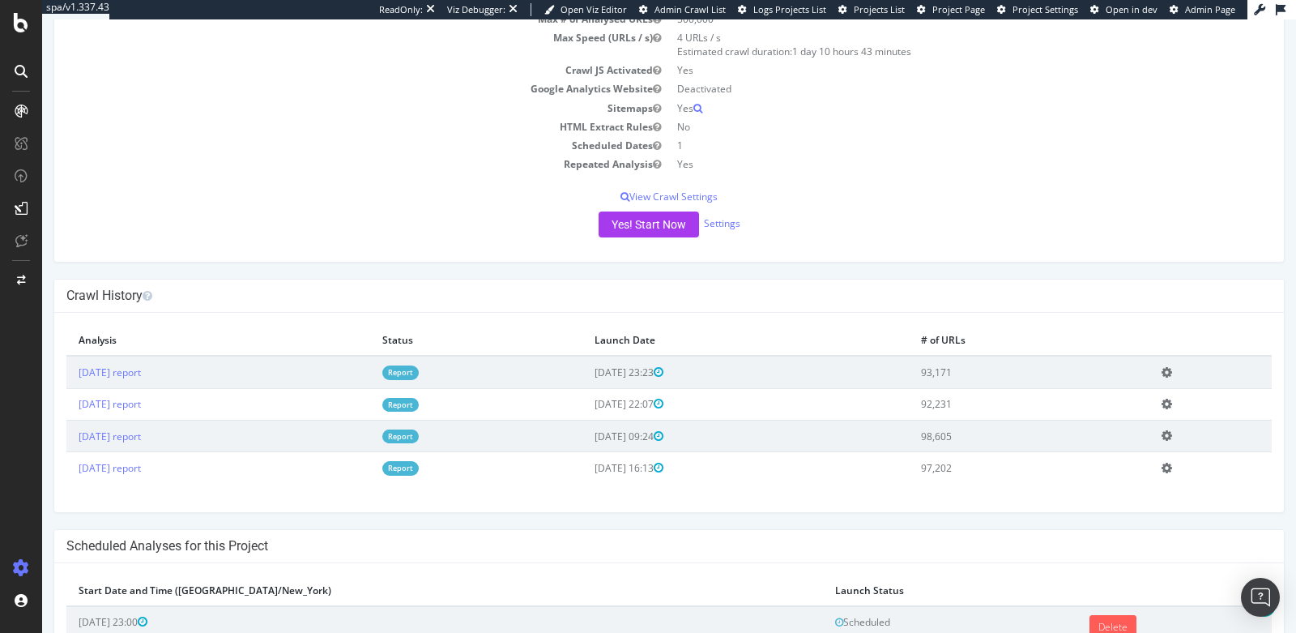
scroll to position [262, 0]
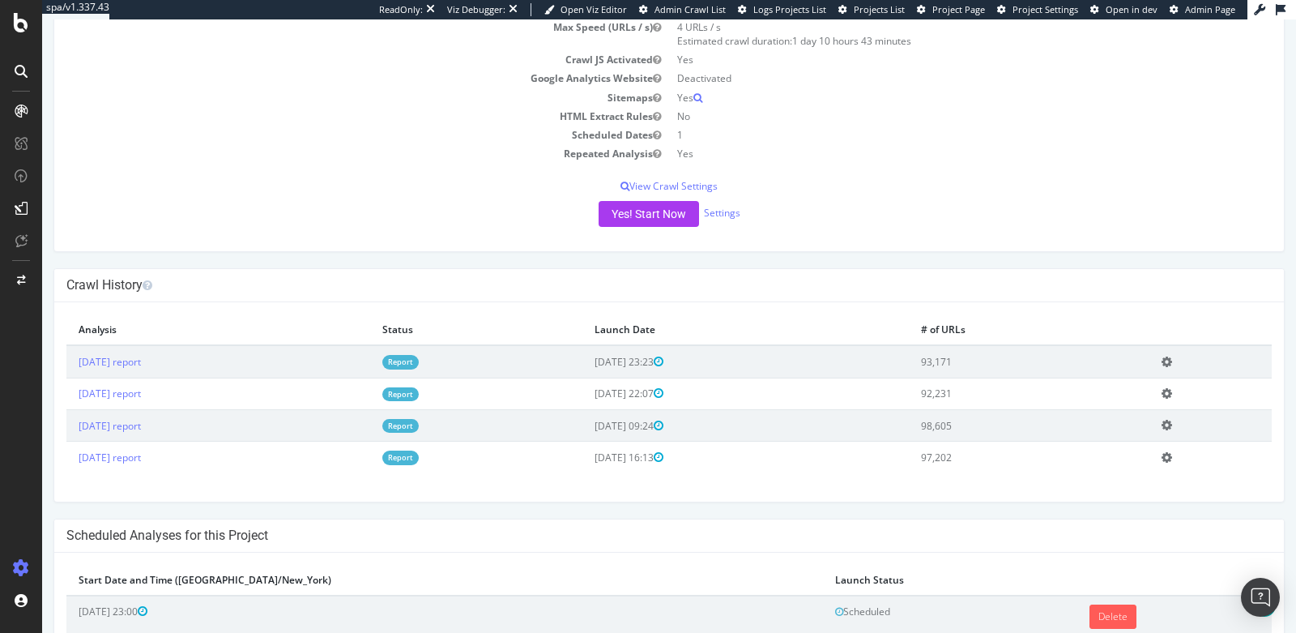
drag, startPoint x: 622, startPoint y: 360, endPoint x: 706, endPoint y: 356, distance: 84.3
click at [706, 356] on td "[DATE] 23:23" at bounding box center [745, 361] width 326 height 32
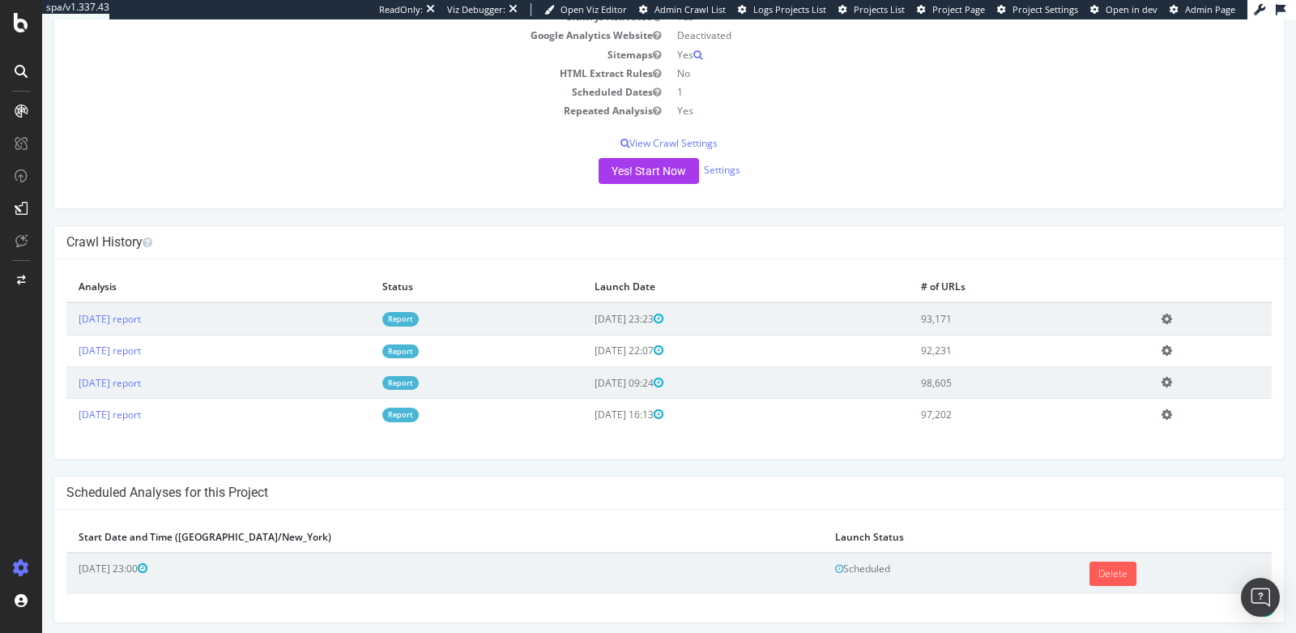
scroll to position [0, 0]
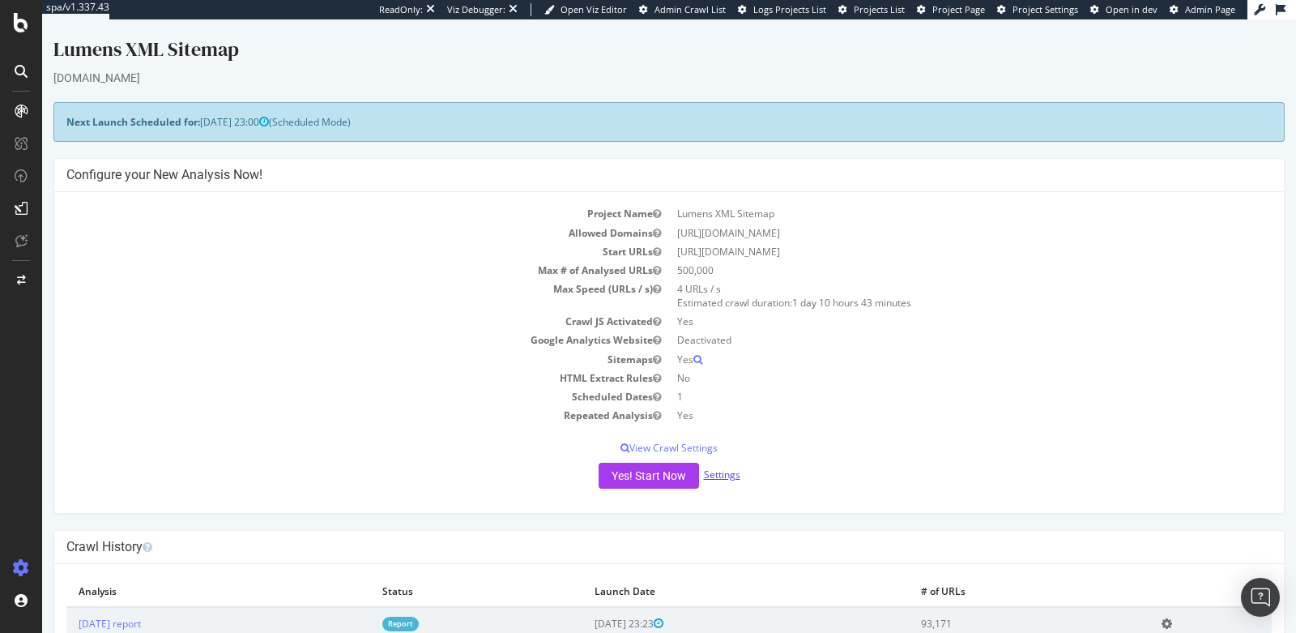
click at [722, 472] on link "Settings" at bounding box center [722, 474] width 36 height 14
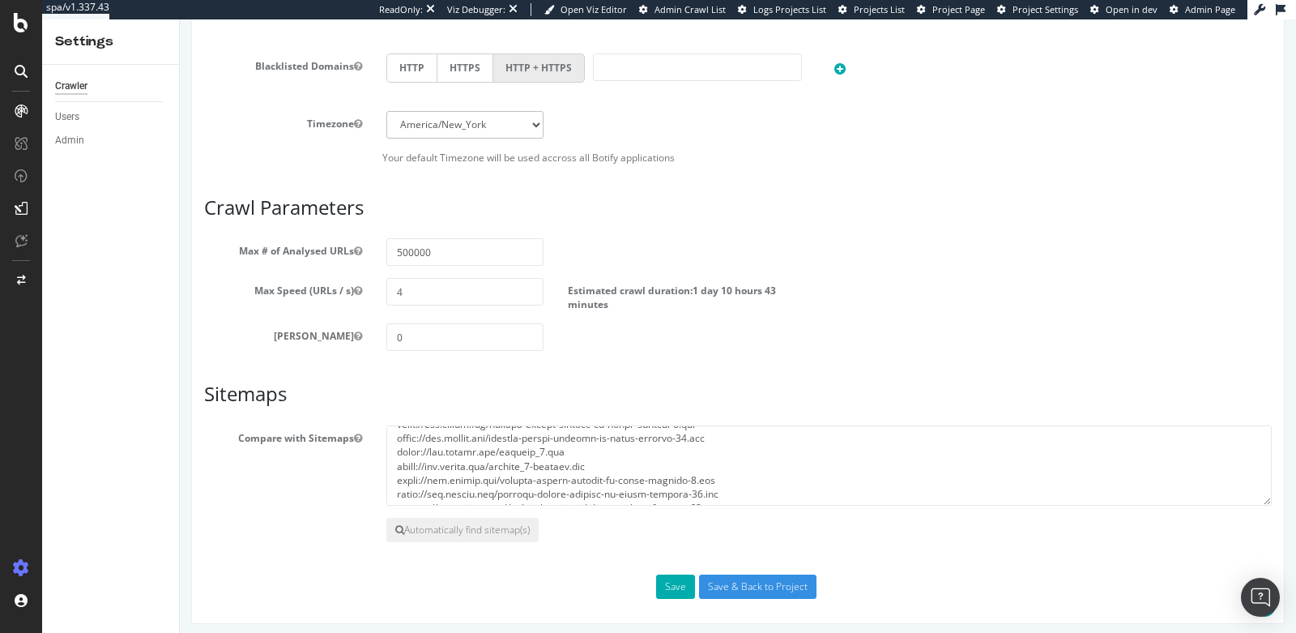
scroll to position [666, 0]
click at [742, 471] on textarea at bounding box center [828, 465] width 885 height 81
click at [749, 478] on textarea at bounding box center [828, 465] width 885 height 81
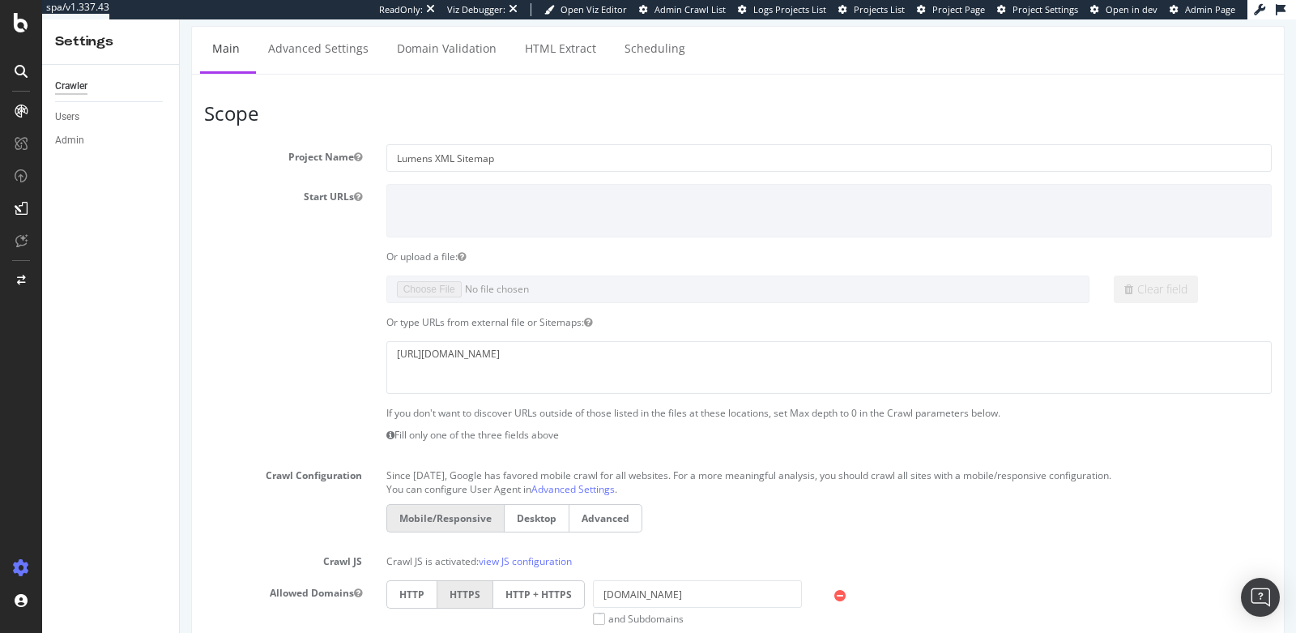
scroll to position [126, 0]
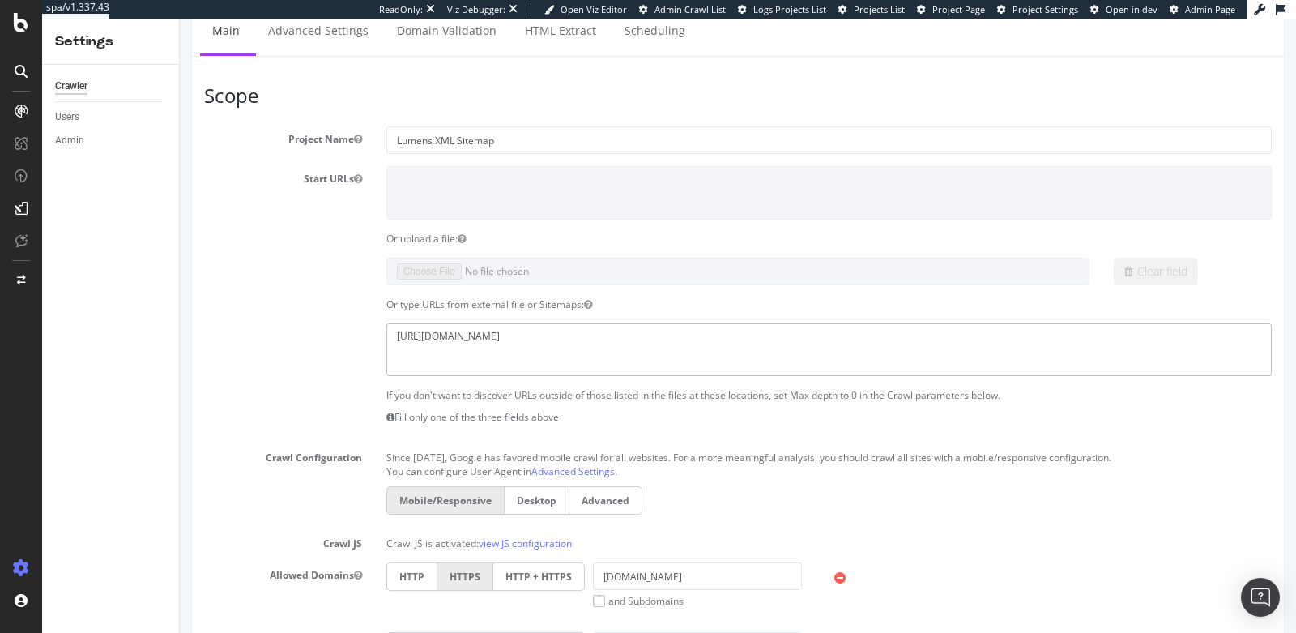
click at [619, 337] on textarea "[URL][DOMAIN_NAME]" at bounding box center [828, 349] width 885 height 53
drag, startPoint x: 624, startPoint y: 336, endPoint x: 313, endPoint y: 322, distance: 310.5
click at [313, 323] on div "[URL][DOMAIN_NAME]" at bounding box center [738, 349] width 1092 height 53
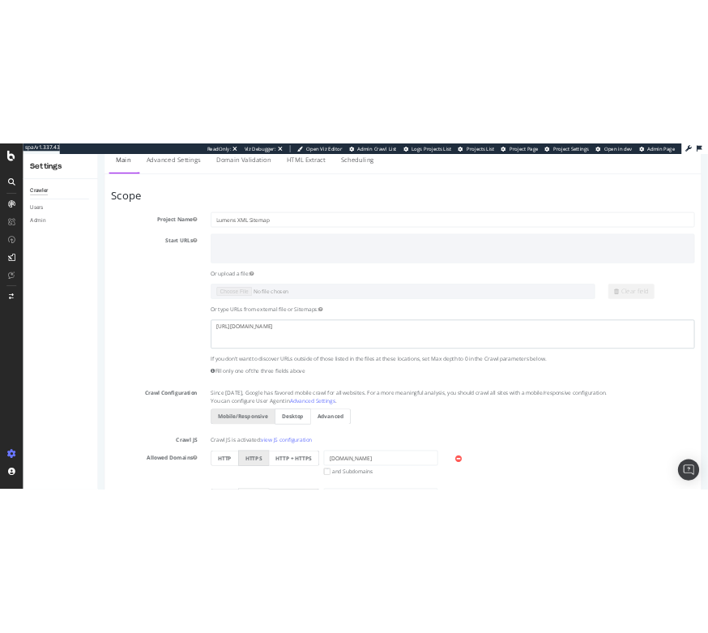
scroll to position [158, 0]
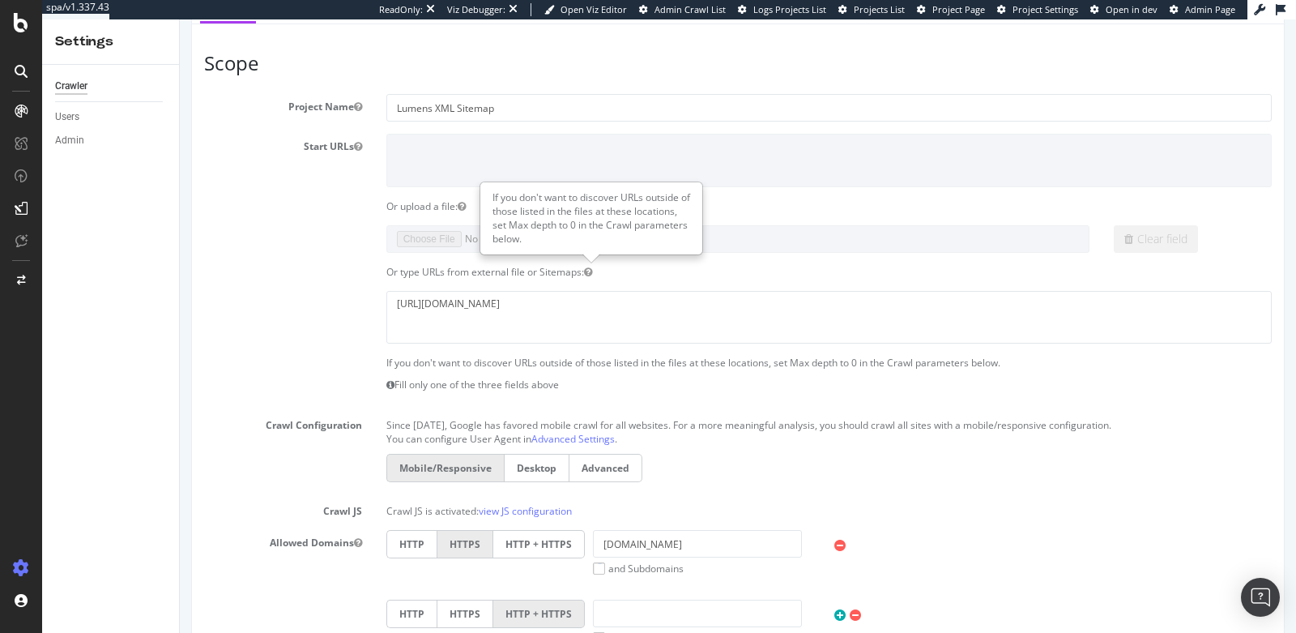
click at [680, 271] on div "Or type URLs from external file or Sitemaps:" at bounding box center [829, 272] width 910 height 14
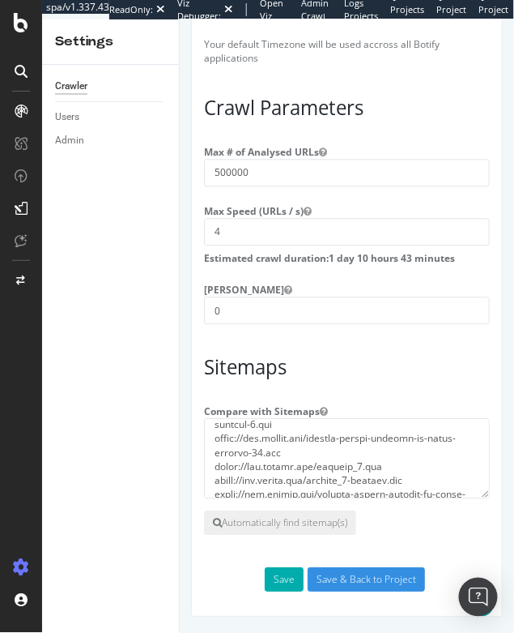
scroll to position [1318, 0]
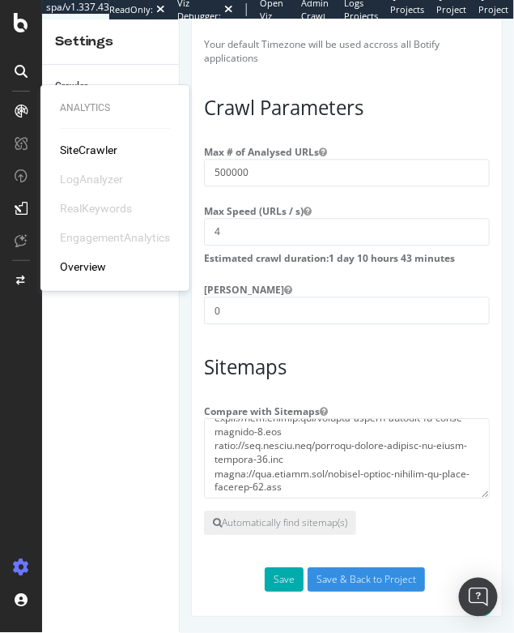
click at [73, 155] on div "SiteCrawler" at bounding box center [89, 150] width 58 height 16
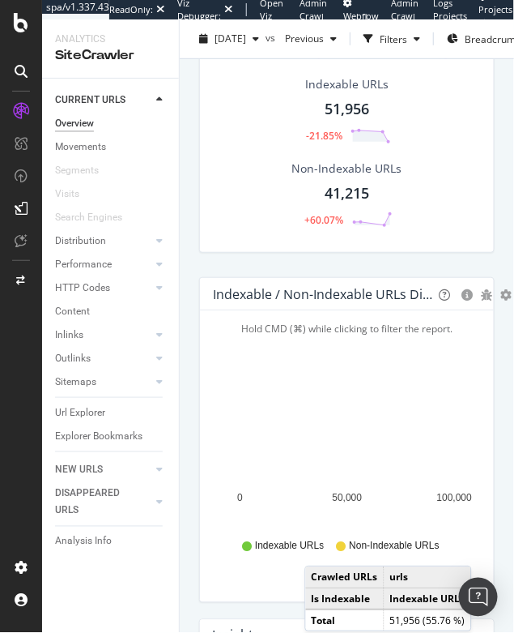
scroll to position [179, 0]
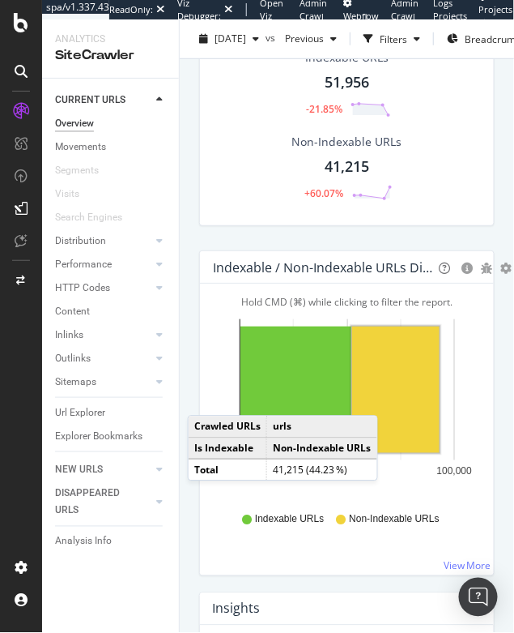
click at [394, 398] on rect "A chart." at bounding box center [395, 389] width 87 height 126
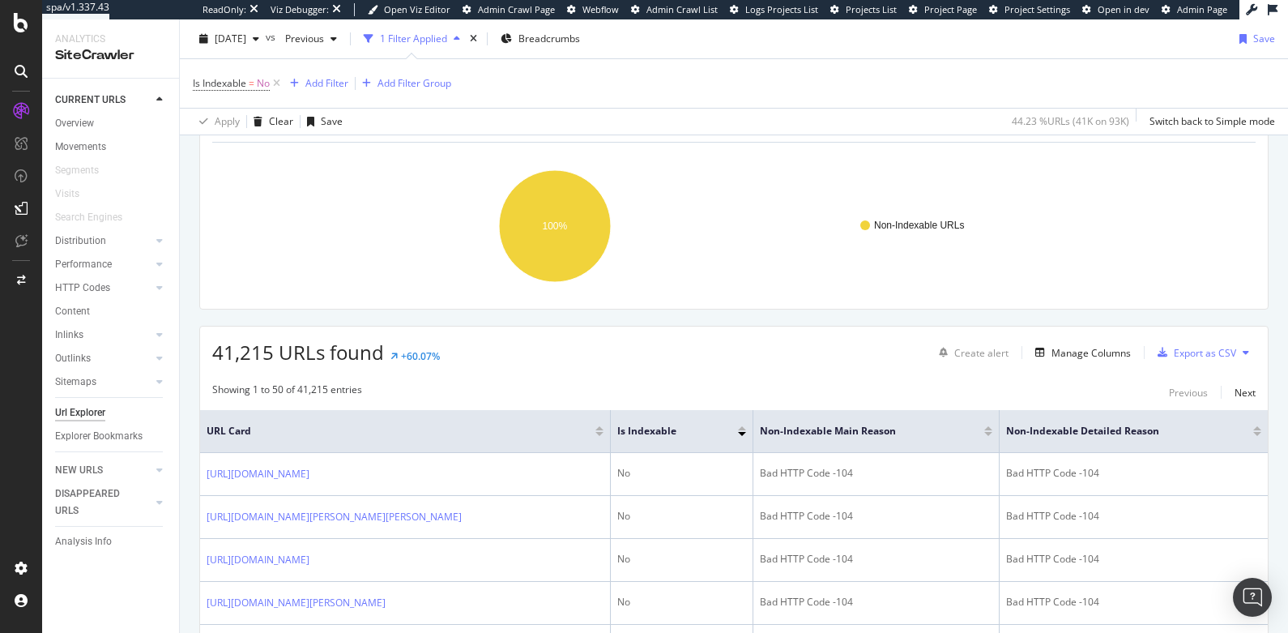
scroll to position [212, 0]
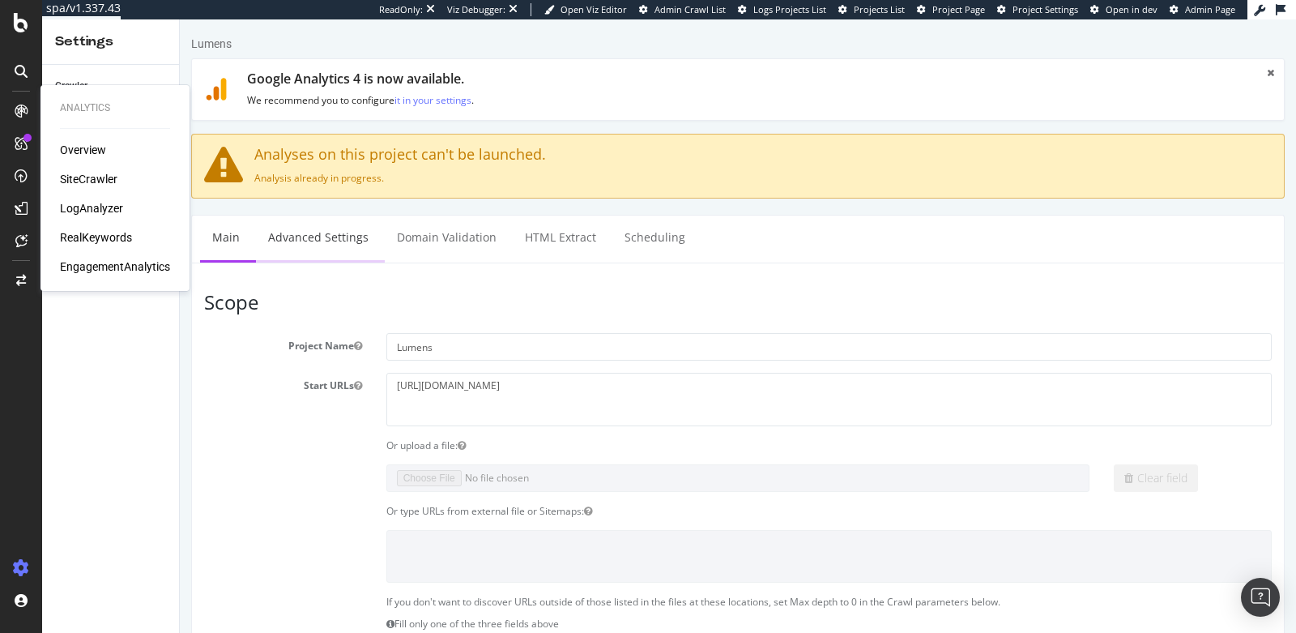
click at [318, 245] on link "Advanced Settings" at bounding box center [318, 237] width 125 height 45
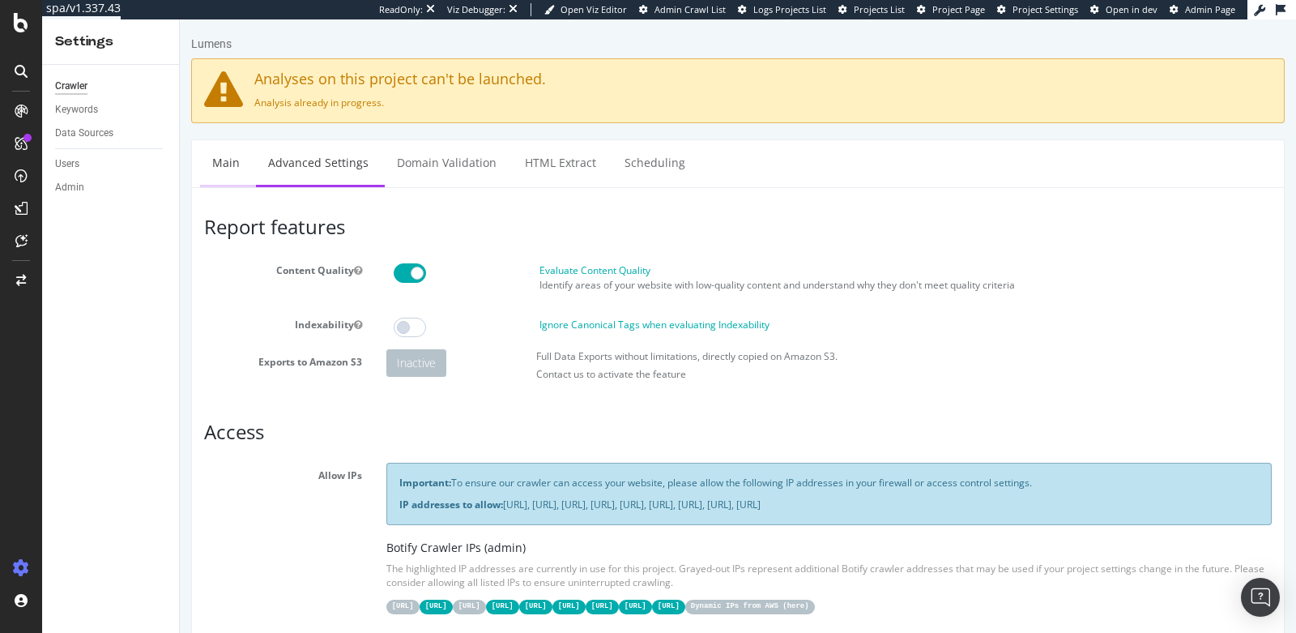
click at [219, 164] on link "Main" at bounding box center [226, 162] width 52 height 45
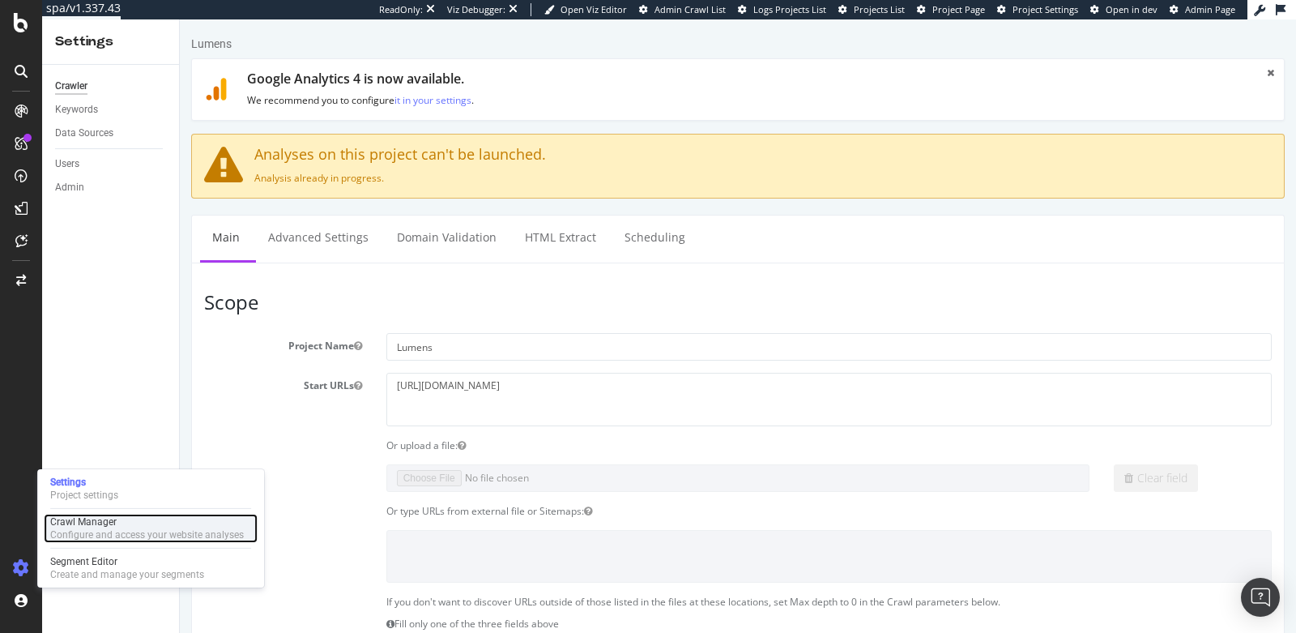
click at [91, 528] on div "Configure and access your website analyses" at bounding box center [147, 534] width 194 height 13
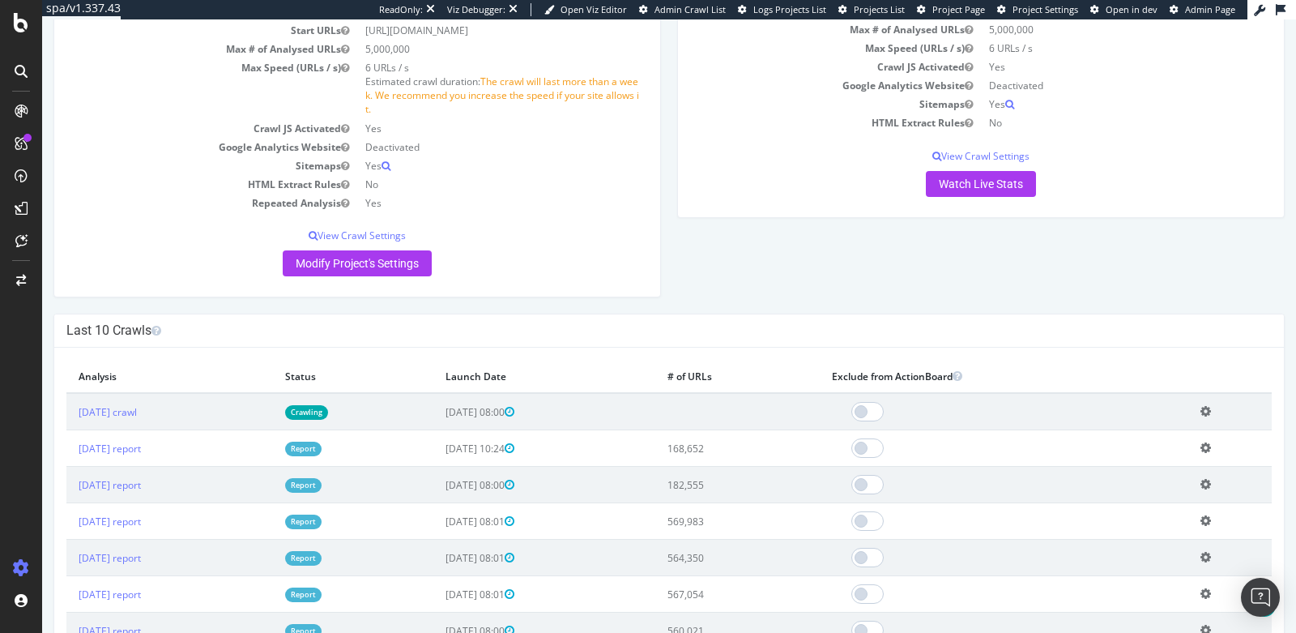
scroll to position [223, 0]
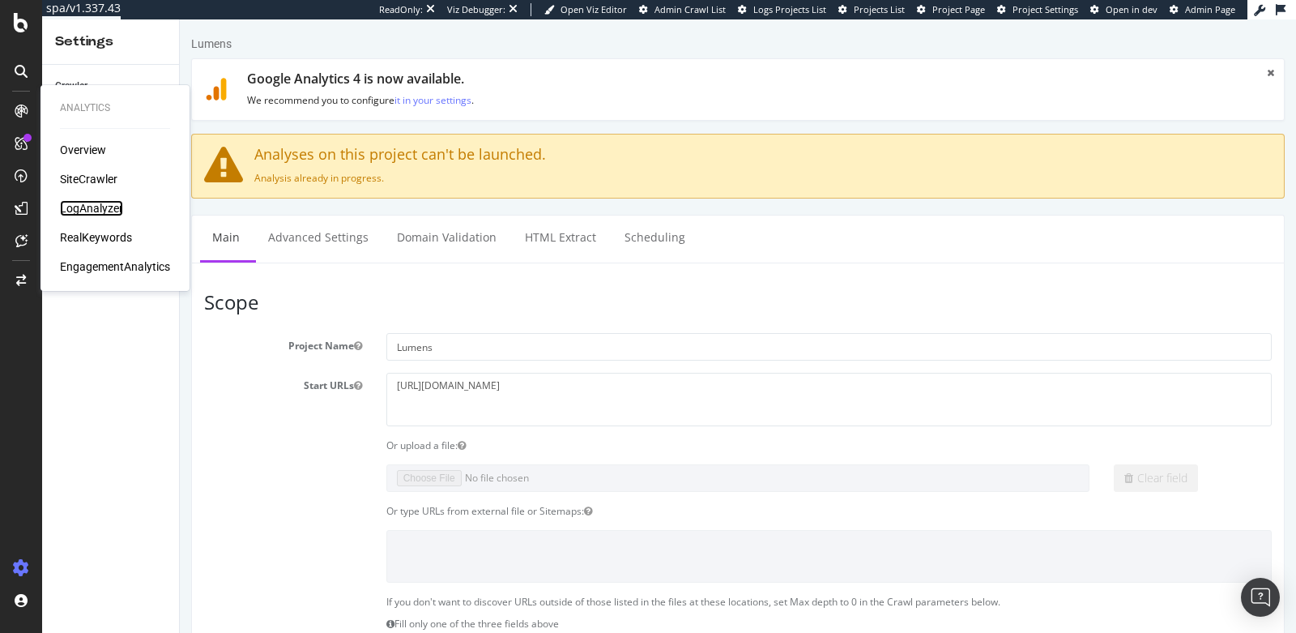
click at [97, 202] on div "LogAnalyzer" at bounding box center [91, 208] width 63 height 16
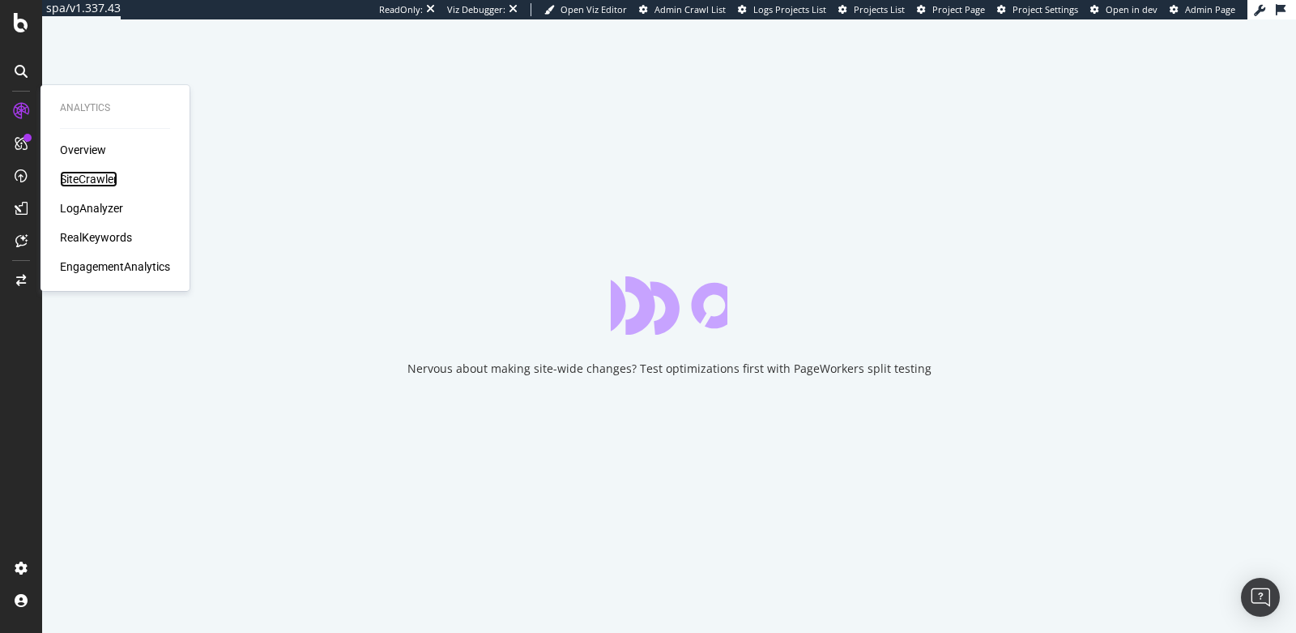
click at [83, 185] on div "SiteCrawler" at bounding box center [89, 179] width 58 height 16
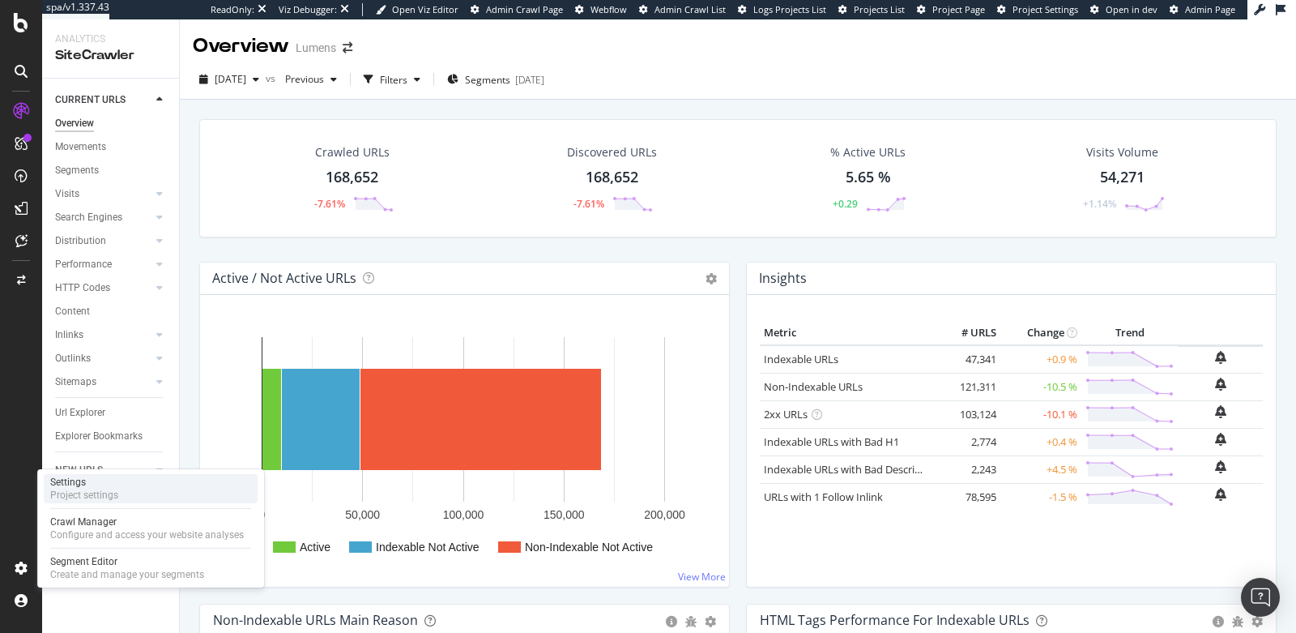
click at [101, 484] on div "Settings" at bounding box center [84, 481] width 68 height 13
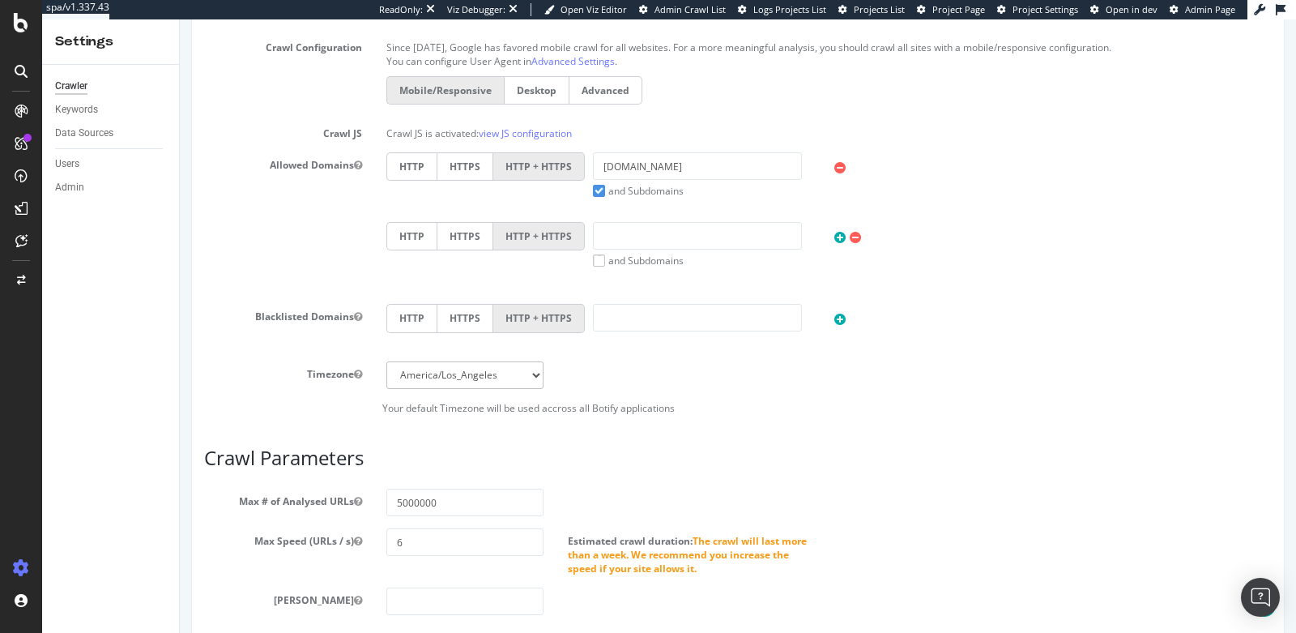
scroll to position [179, 0]
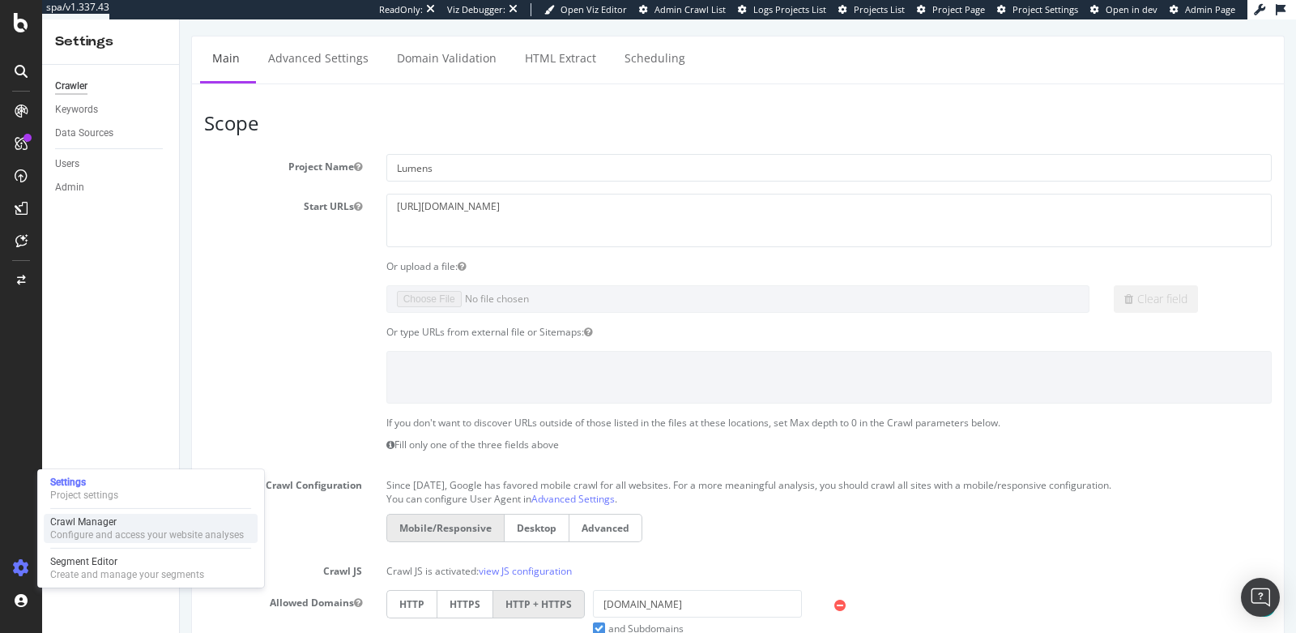
click at [79, 528] on div "Configure and access your website analyses" at bounding box center [147, 534] width 194 height 13
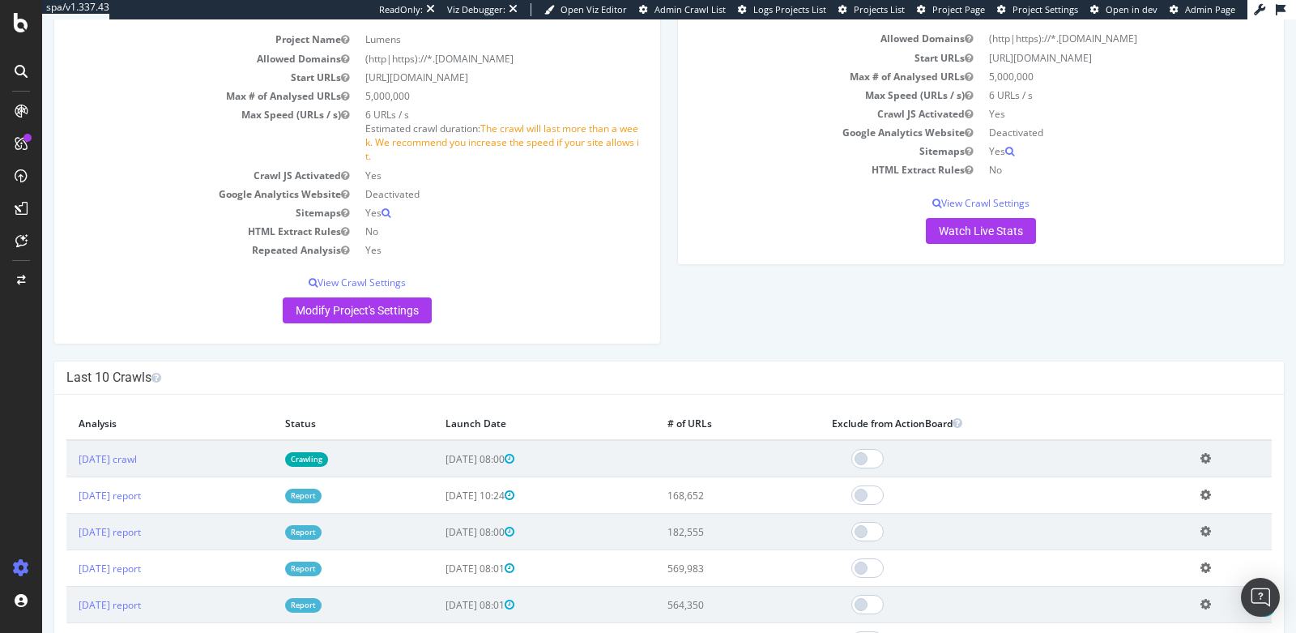
scroll to position [244, 0]
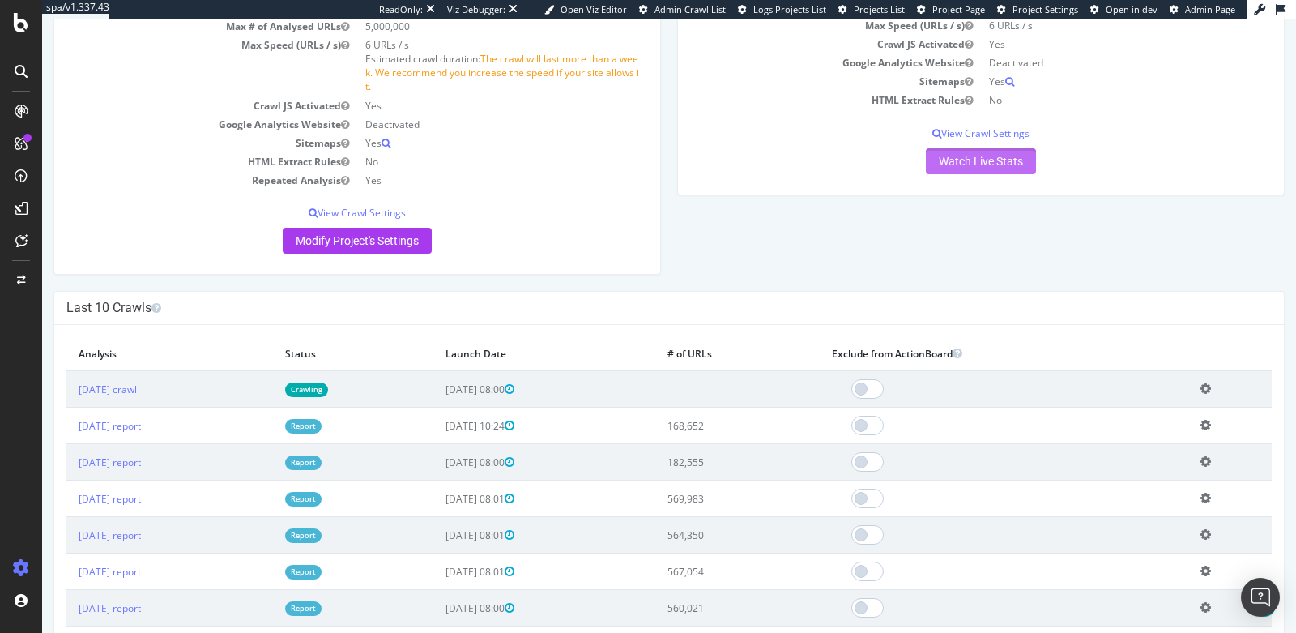
click at [958, 161] on link "Watch Live Stats" at bounding box center [981, 161] width 110 height 26
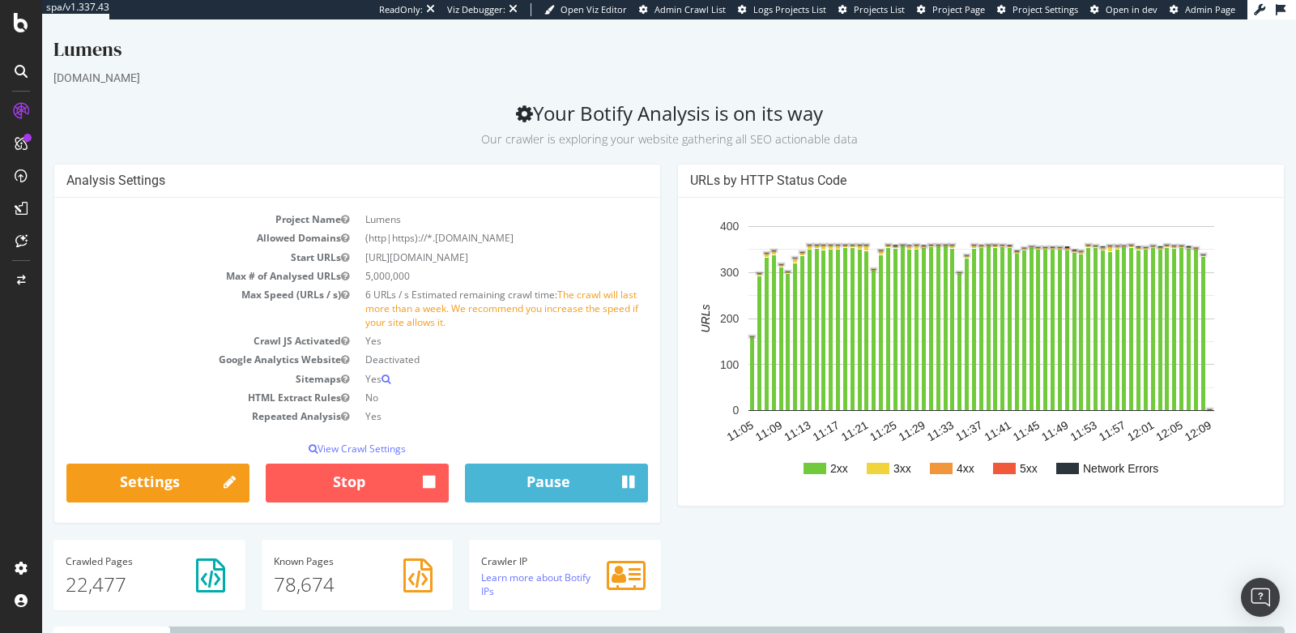
click at [1008, 470] on rect "A chart." at bounding box center [1004, 467] width 23 height 11
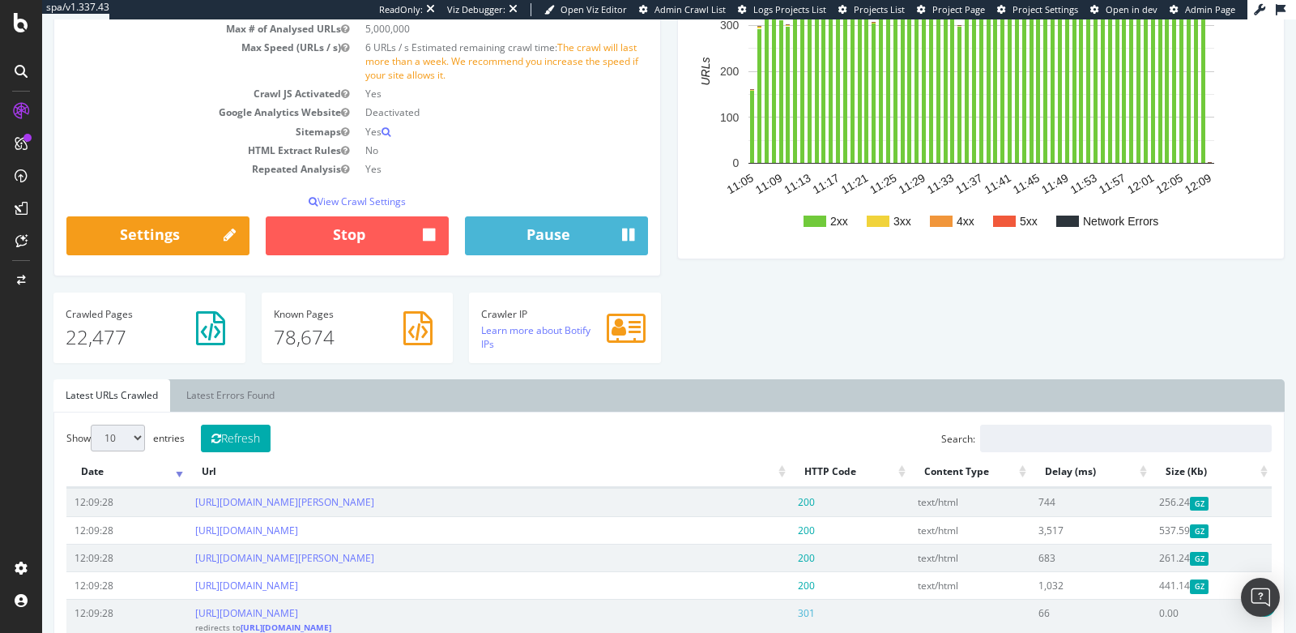
scroll to position [249, 0]
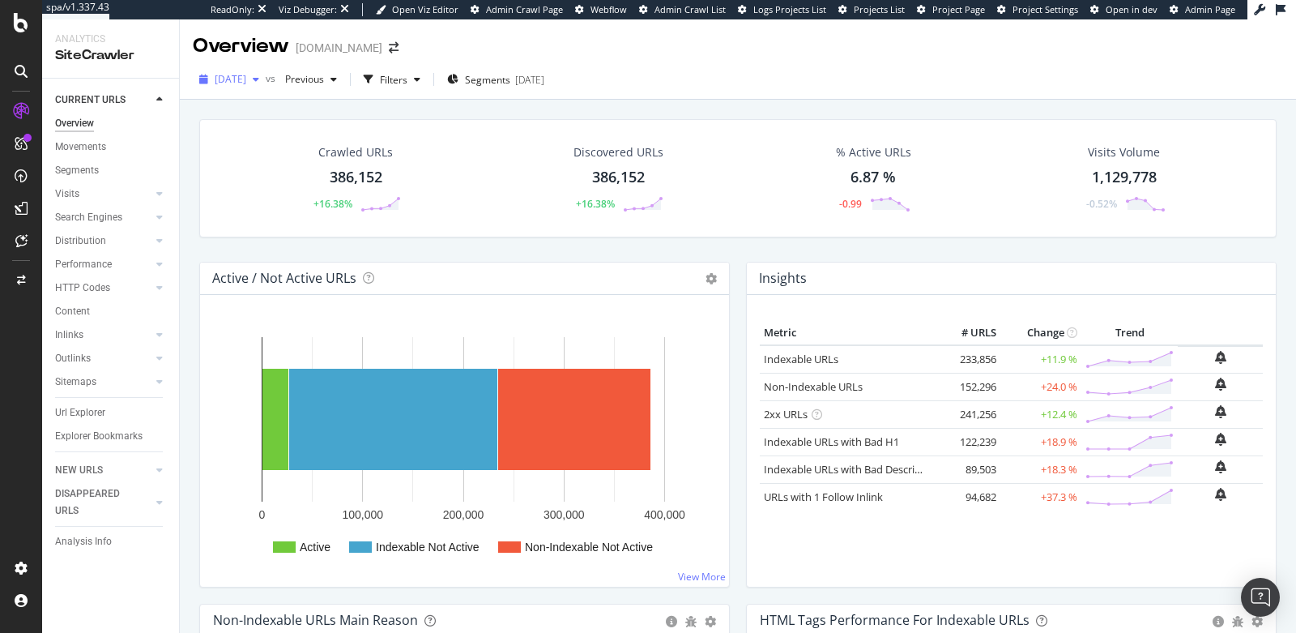
click at [242, 79] on span "[DATE]" at bounding box center [231, 79] width 32 height 14
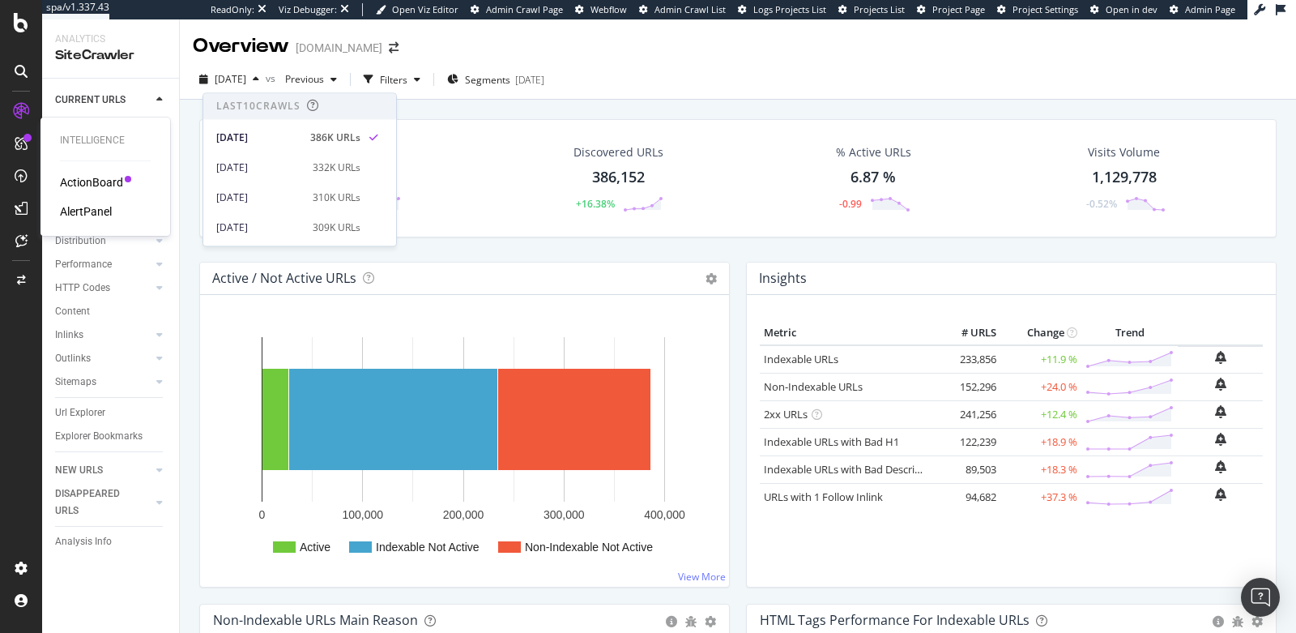
click at [83, 215] on div "AlertPanel" at bounding box center [86, 211] width 52 height 16
